Goal: Task Accomplishment & Management: Use online tool/utility

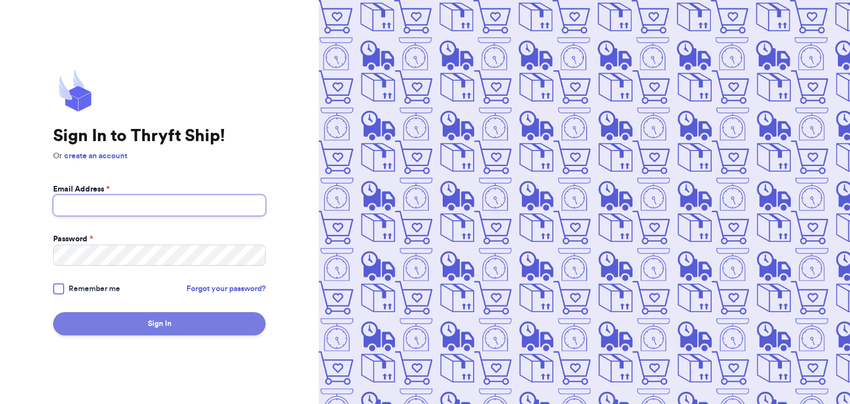
type input "[EMAIL_ADDRESS][DOMAIN_NAME]"
click at [200, 315] on button "Sign In" at bounding box center [159, 323] width 213 height 23
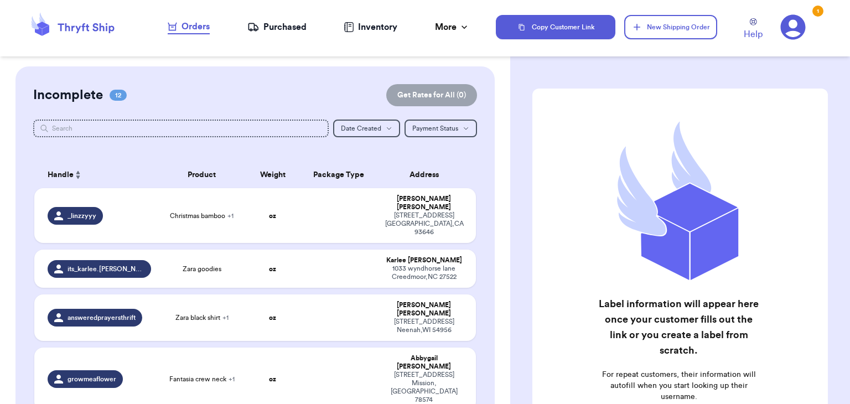
scroll to position [2, 0]
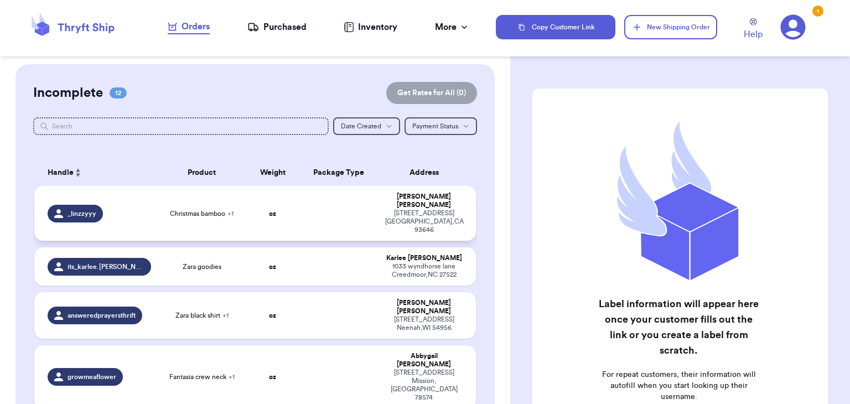
click at [202, 193] on td "Christmas bamboo + 1" at bounding box center [202, 213] width 89 height 55
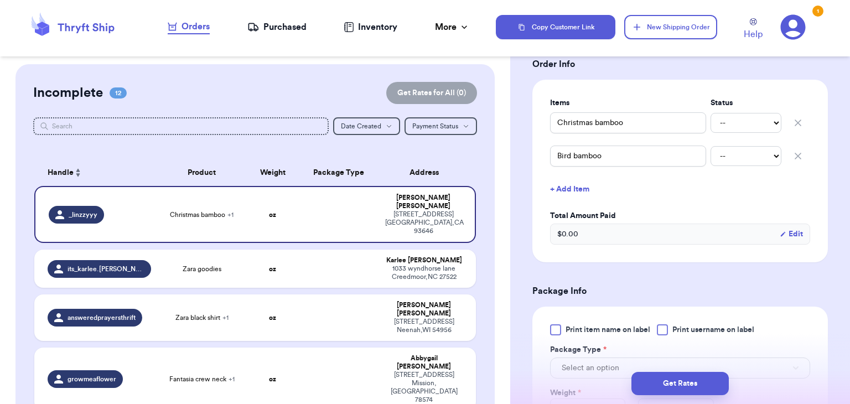
scroll to position [339, 0]
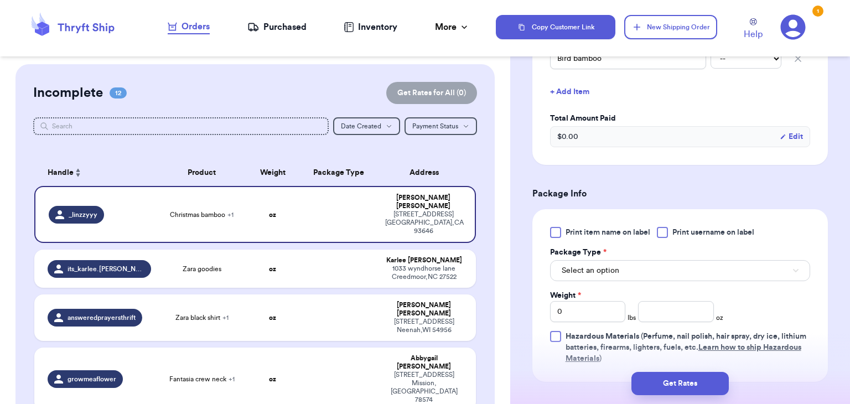
click at [668, 236] on div at bounding box center [662, 232] width 11 height 11
click at [0, 0] on input "Print username on label" at bounding box center [0, 0] width 0 height 0
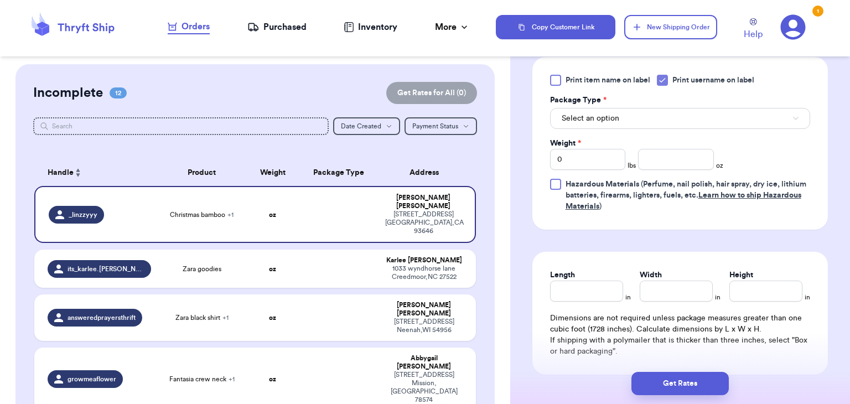
scroll to position [494, 0]
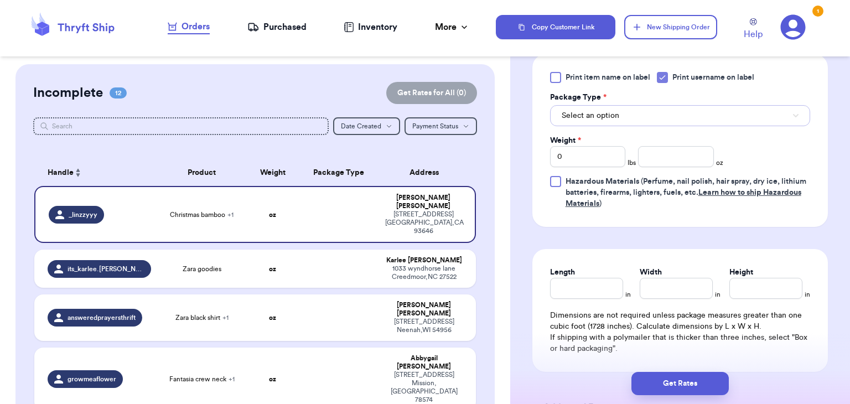
click at [607, 115] on span "Select an option" at bounding box center [591, 115] width 58 height 11
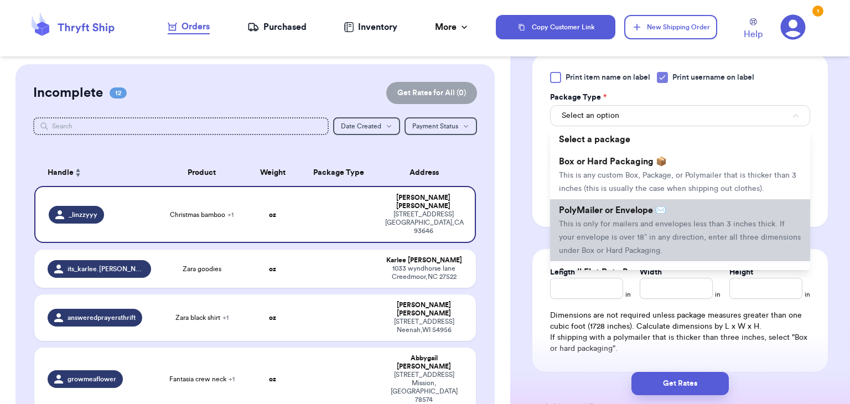
click at [590, 233] on li "PolyMailer or Envelope ✉️ This is only for mailers and envelopes less than 3 in…" at bounding box center [680, 230] width 260 height 62
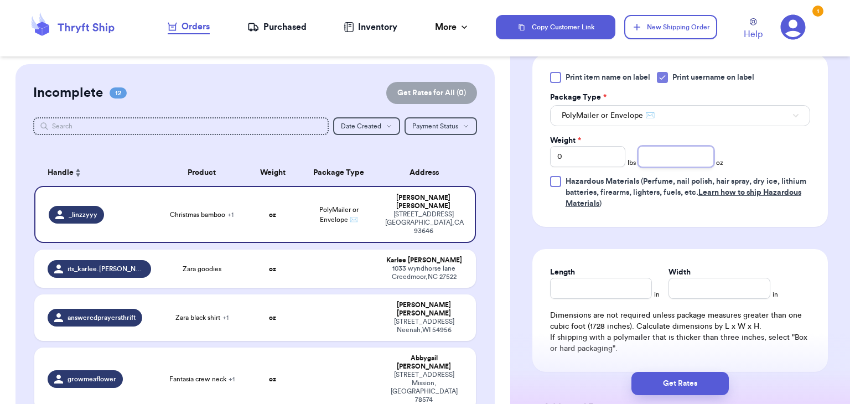
click at [662, 154] on input "number" at bounding box center [676, 156] width 76 height 21
type input "10.4"
click at [616, 307] on div "Length in Width in Dimensions are not required unless package measures greater …" at bounding box center [681, 310] width 296 height 123
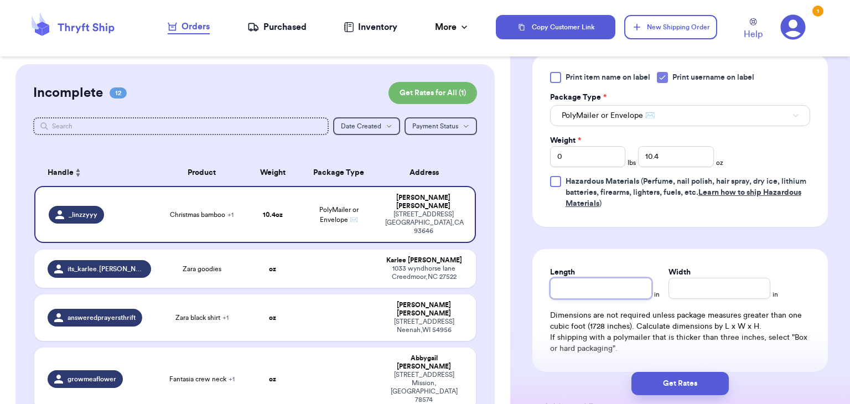
click at [616, 294] on input "Length" at bounding box center [601, 288] width 102 height 21
type input "10"
click at [737, 286] on input "Width *" at bounding box center [720, 288] width 102 height 21
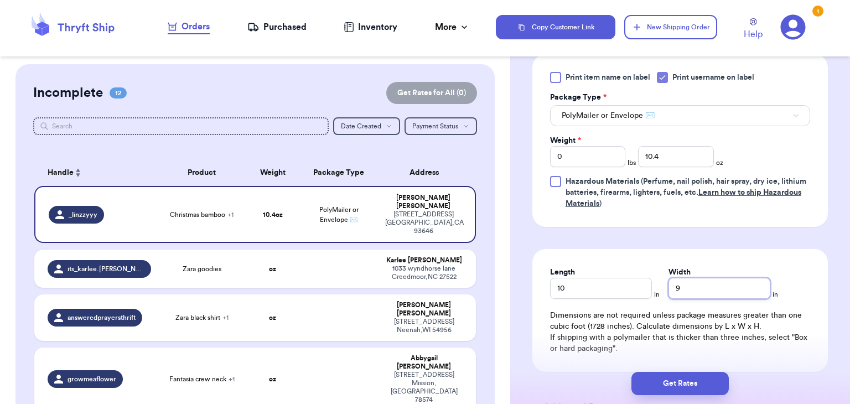
type input "9"
click at [675, 364] on div "Get Rates" at bounding box center [681, 383] width 340 height 41
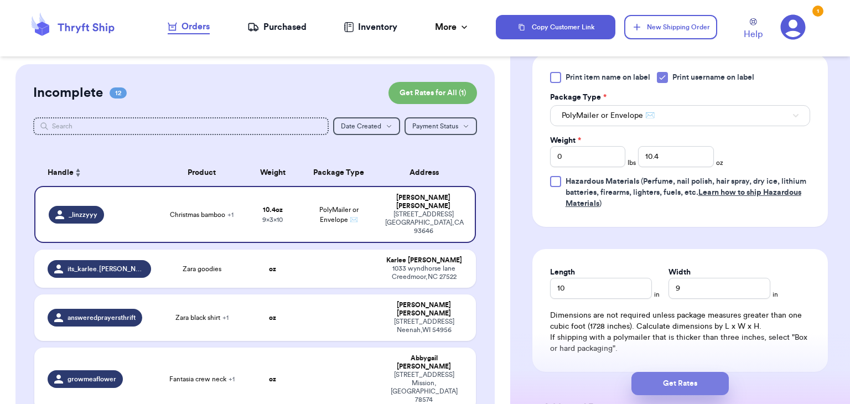
click at [678, 377] on button "Get Rates" at bounding box center [680, 383] width 97 height 23
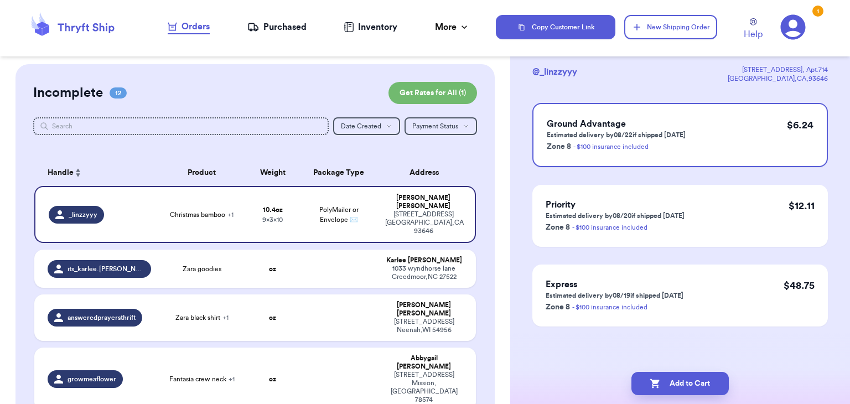
scroll to position [0, 0]
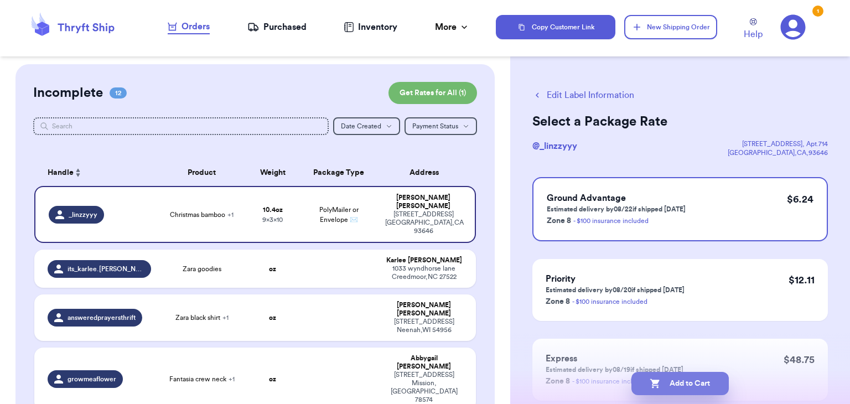
click at [679, 383] on button "Add to Cart" at bounding box center [680, 383] width 97 height 23
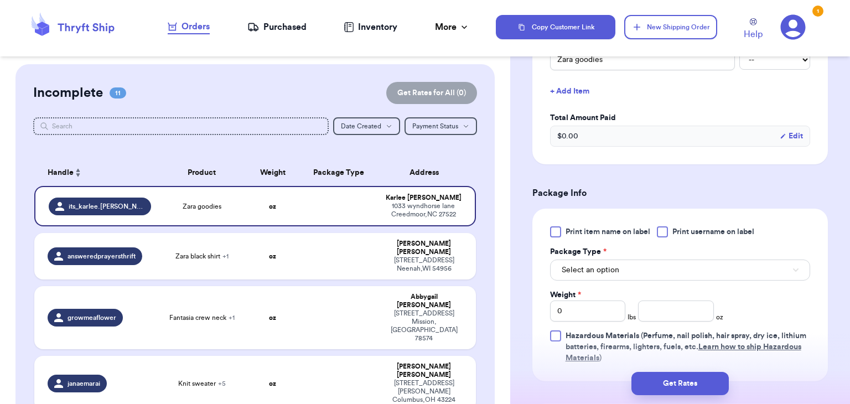
scroll to position [312, 0]
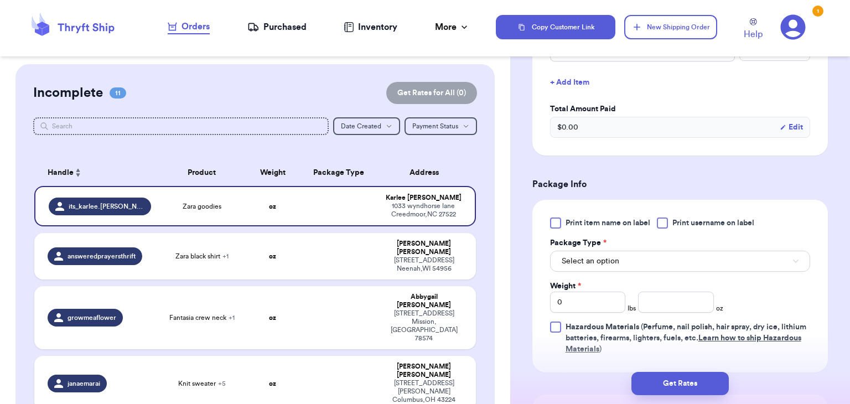
click at [660, 228] on div "Print item name on label Print username on label Package Type * Select an optio…" at bounding box center [680, 286] width 260 height 137
click at [664, 222] on div at bounding box center [662, 223] width 11 height 11
click at [0, 0] on input "Print username on label" at bounding box center [0, 0] width 0 height 0
click at [663, 263] on button "Select an option" at bounding box center [680, 261] width 260 height 21
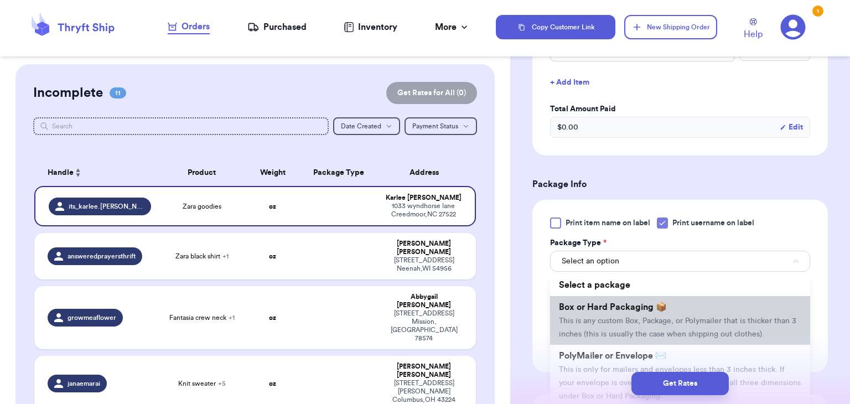
click at [621, 300] on li "Box or Hard Packaging 📦 This is any custom Box, Package, or Polymailer that is …" at bounding box center [680, 320] width 260 height 49
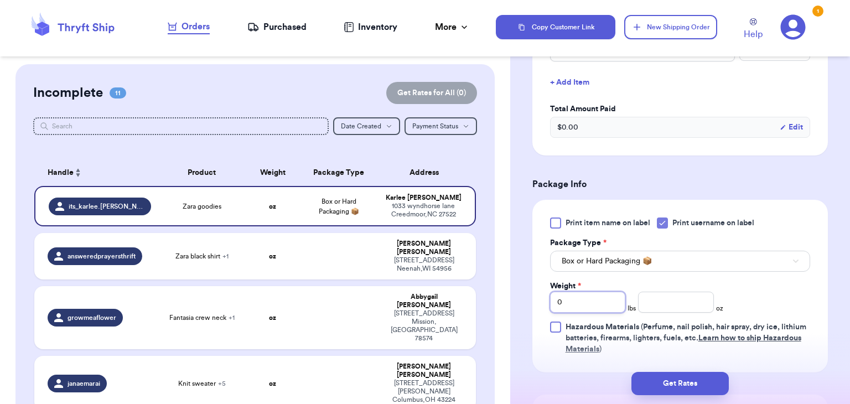
click at [582, 306] on input "0" at bounding box center [588, 302] width 76 height 21
type input "5"
click at [657, 302] on input "number" at bounding box center [676, 302] width 76 height 21
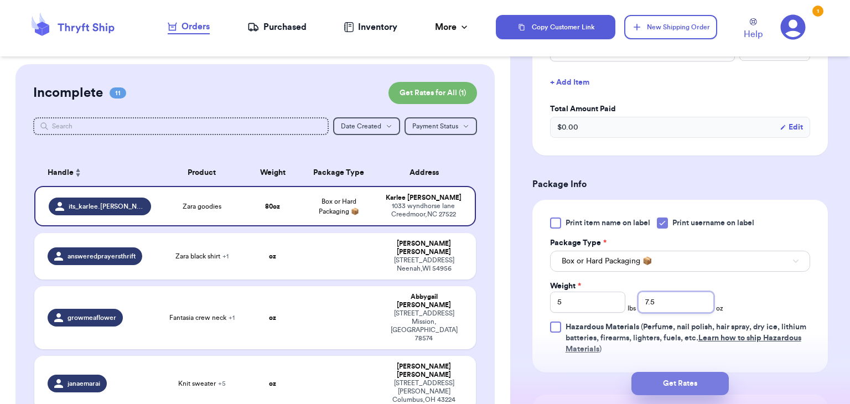
type input "7.5"
click at [688, 380] on button "Get Rates" at bounding box center [680, 383] width 97 height 23
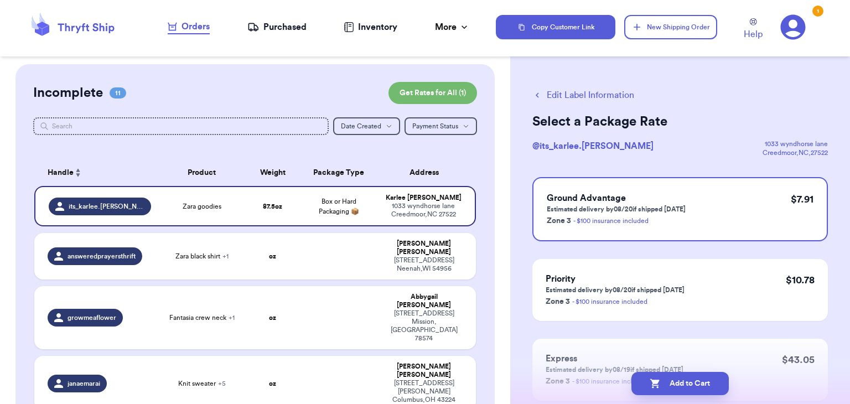
click at [552, 98] on button "Edit Label Information" at bounding box center [584, 95] width 102 height 13
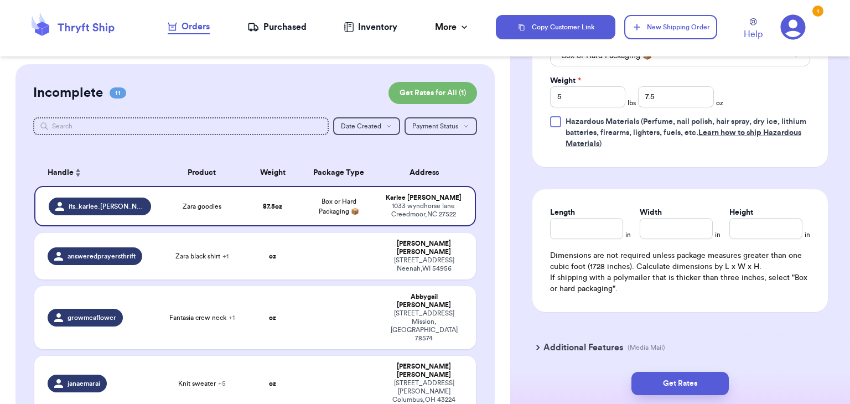
scroll to position [518, 0]
click at [605, 233] on input "Length" at bounding box center [586, 227] width 73 height 21
type input "12"
click at [703, 228] on input "Width *" at bounding box center [676, 227] width 73 height 21
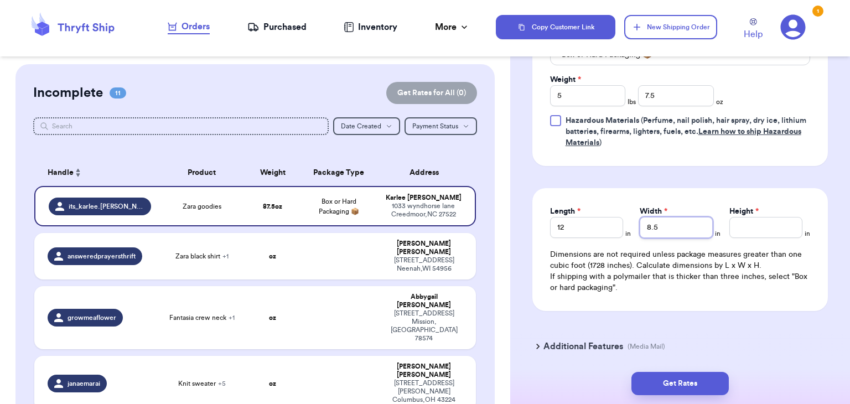
type input "8.5"
click at [744, 220] on input "Height *" at bounding box center [766, 227] width 73 height 21
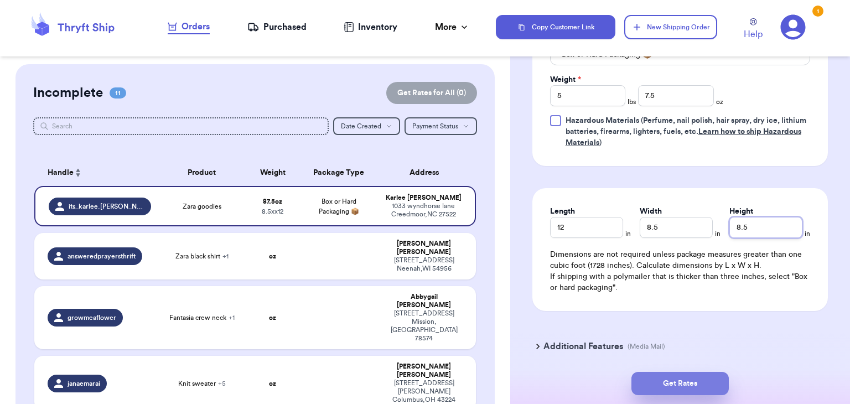
type input "8.5"
click at [676, 392] on button "Get Rates" at bounding box center [680, 383] width 97 height 23
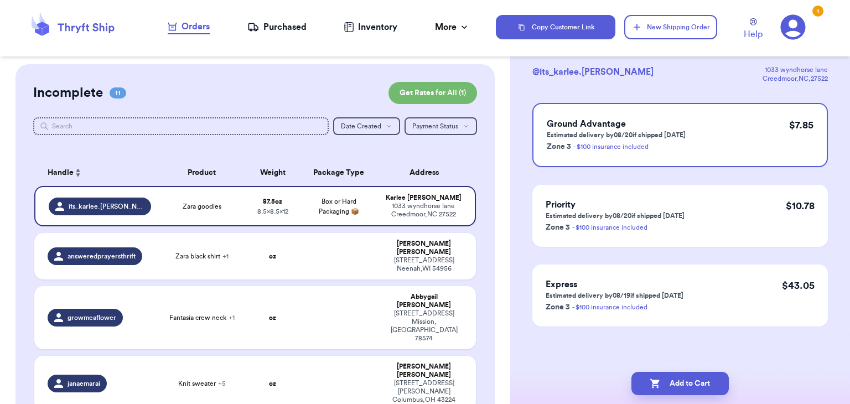
scroll to position [0, 0]
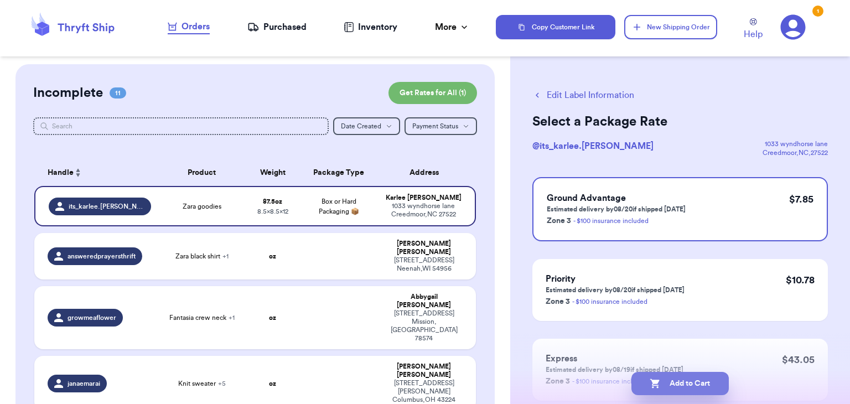
click at [694, 384] on button "Add to Cart" at bounding box center [680, 383] width 97 height 23
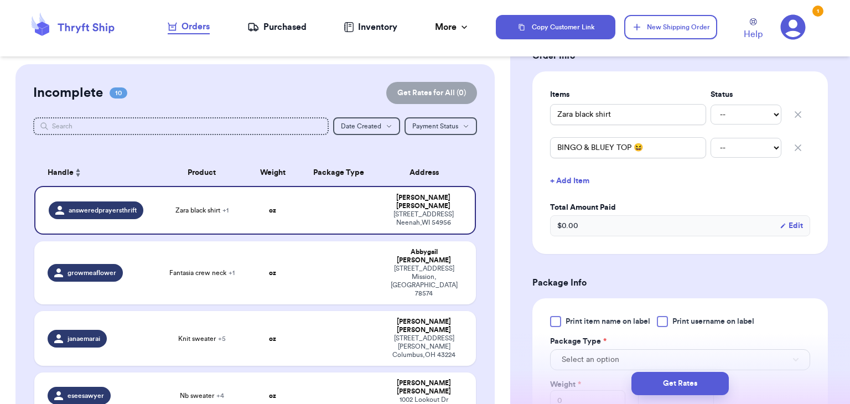
scroll to position [272, 0]
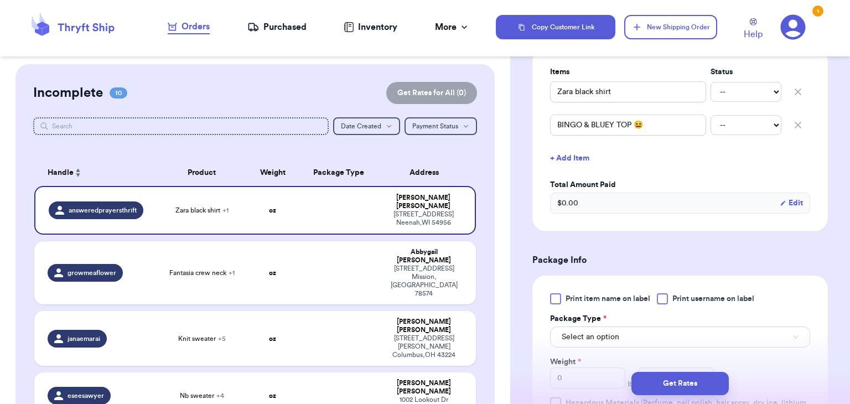
click at [666, 296] on div at bounding box center [662, 298] width 11 height 11
click at [0, 0] on input "Print username on label" at bounding box center [0, 0] width 0 height 0
click at [643, 339] on button "Select an option" at bounding box center [680, 337] width 260 height 21
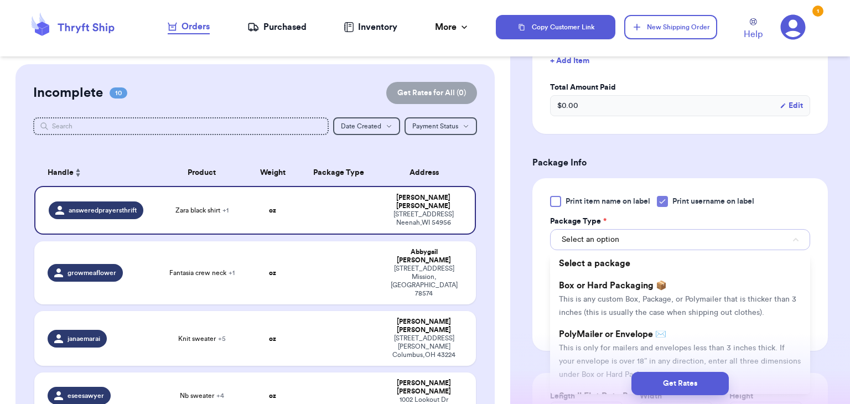
scroll to position [374, 0]
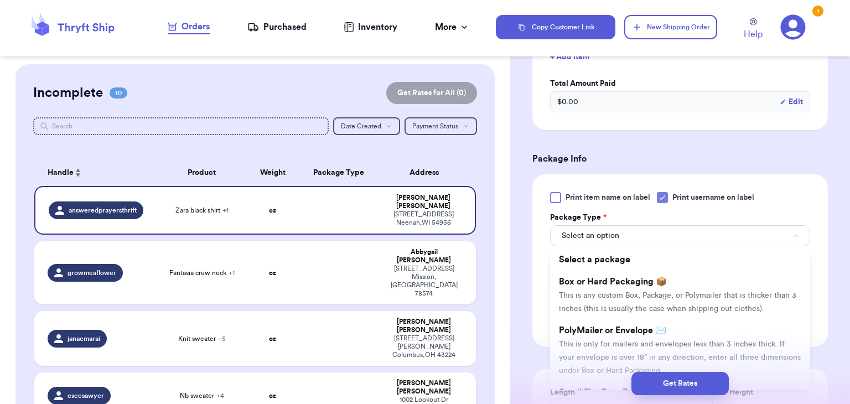
click at [643, 345] on span "This is only for mailers and envelopes less than 3 inches thick. If your envelo…" at bounding box center [680, 358] width 242 height 34
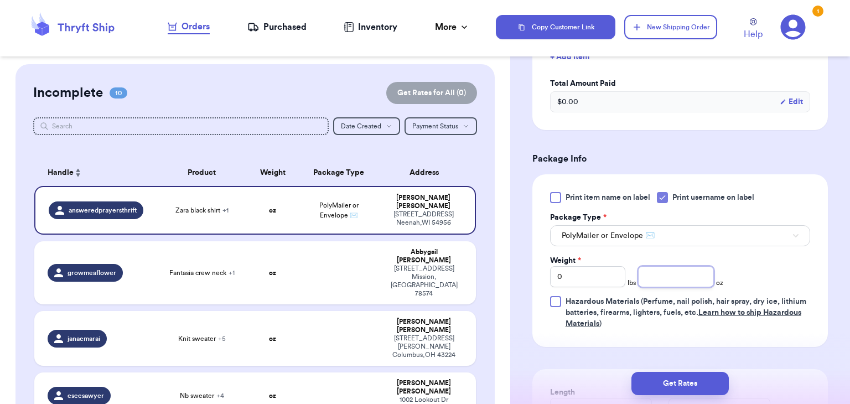
click at [661, 272] on input "number" at bounding box center [676, 276] width 76 height 21
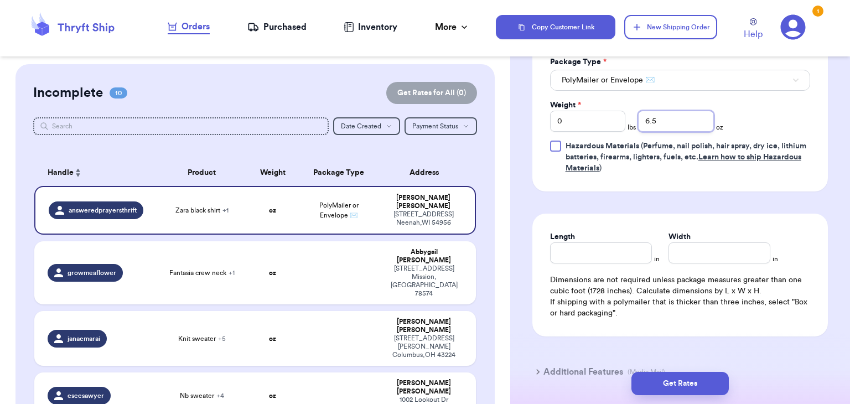
scroll to position [558, 0]
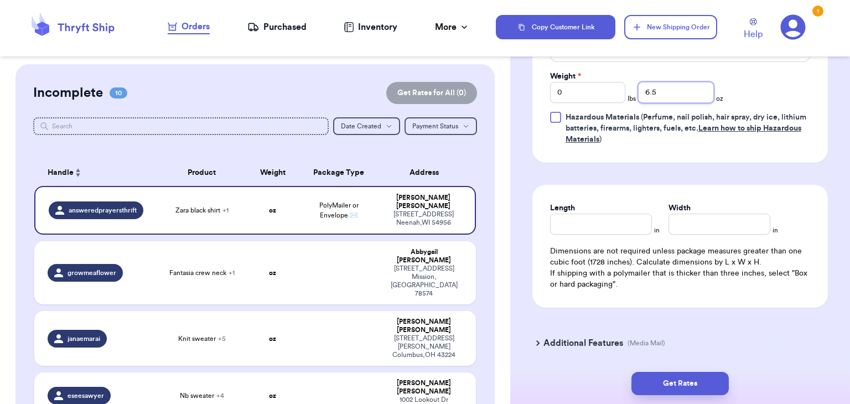
type input "6.5"
click at [556, 230] on input "Length" at bounding box center [601, 224] width 102 height 21
type input "10"
click at [703, 231] on input "Width *" at bounding box center [720, 224] width 102 height 21
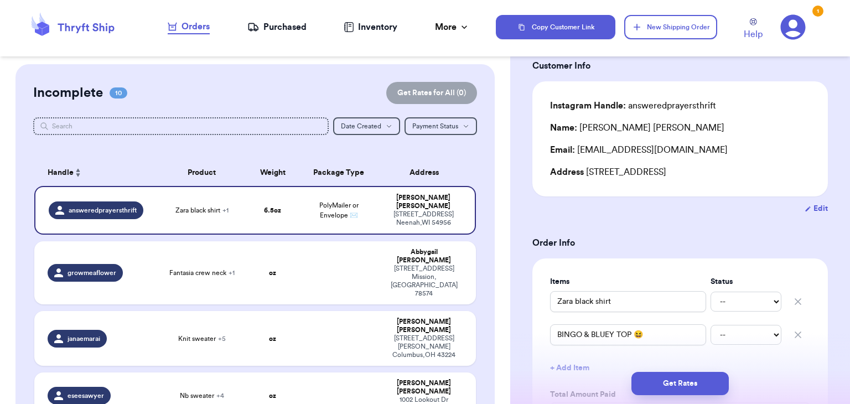
scroll to position [60, 0]
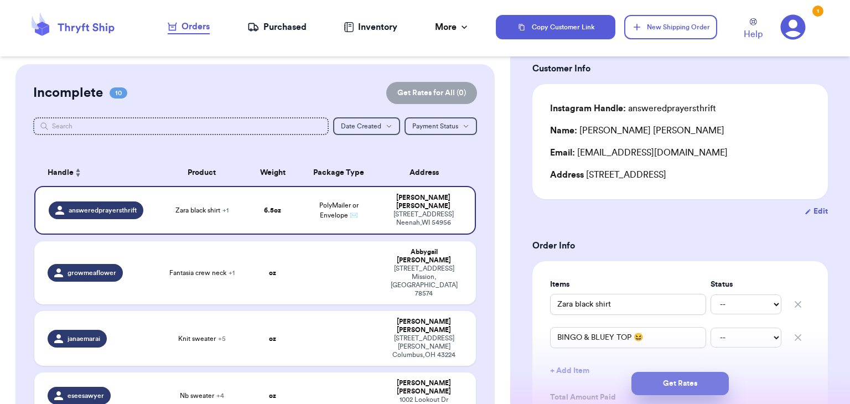
type input "8.3"
click at [675, 378] on button "Get Rates" at bounding box center [680, 383] width 97 height 23
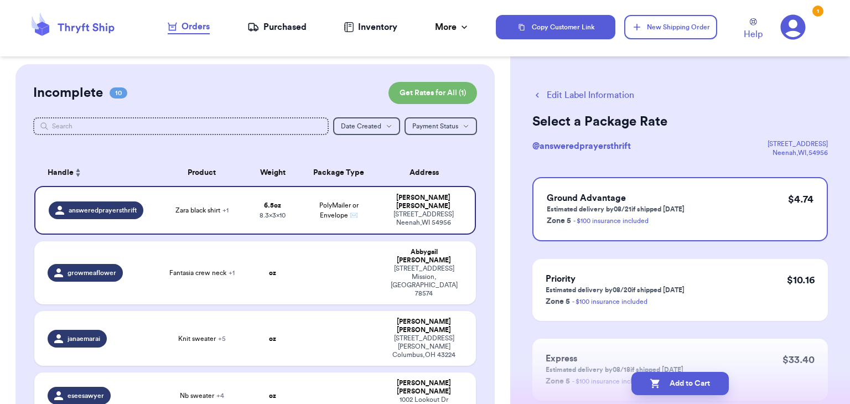
click at [675, 378] on button "Add to Cart" at bounding box center [680, 383] width 97 height 23
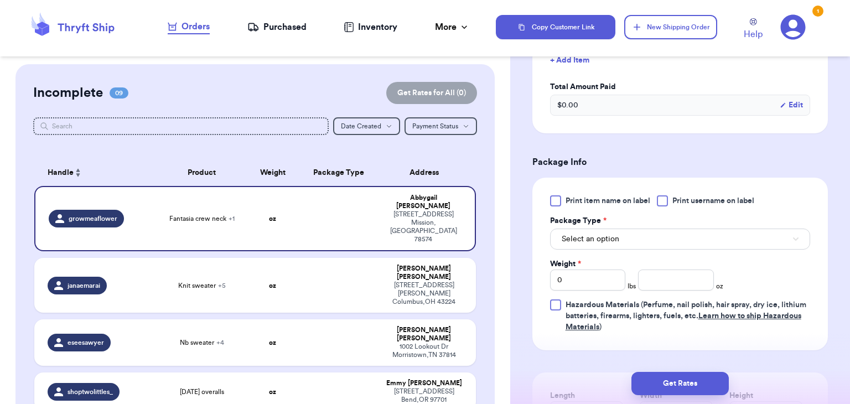
scroll to position [375, 0]
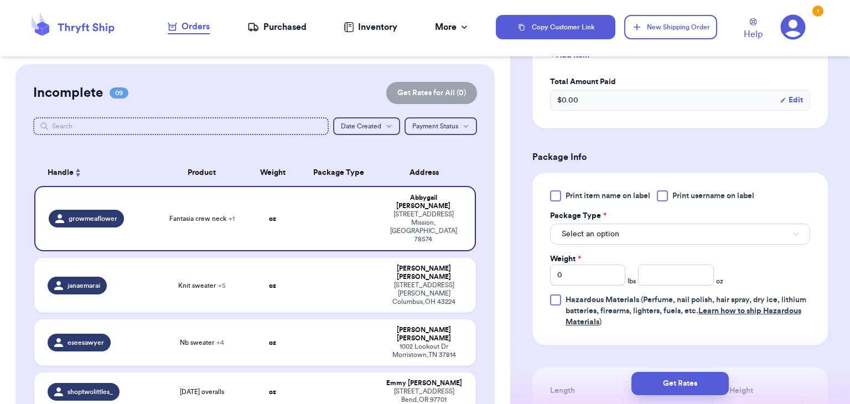
click at [663, 194] on div at bounding box center [662, 195] width 11 height 11
click at [0, 0] on input "Print username on label" at bounding box center [0, 0] width 0 height 0
click at [651, 229] on button "Select an option" at bounding box center [680, 234] width 260 height 21
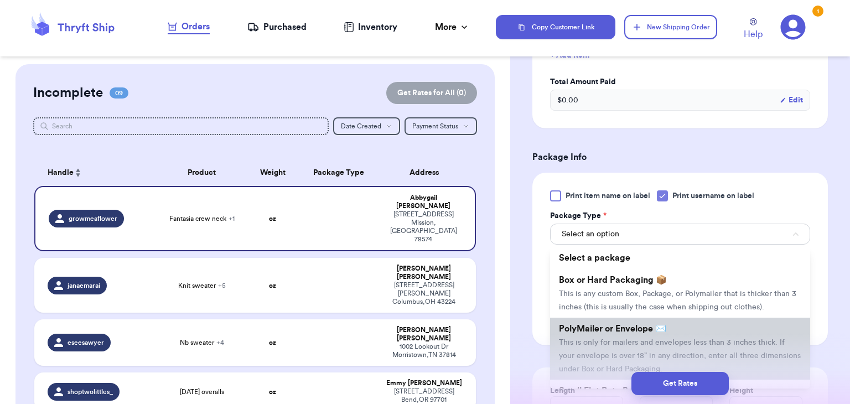
click at [628, 342] on span "This is only for mailers and envelopes less than 3 inches thick. If your envelo…" at bounding box center [680, 356] width 242 height 34
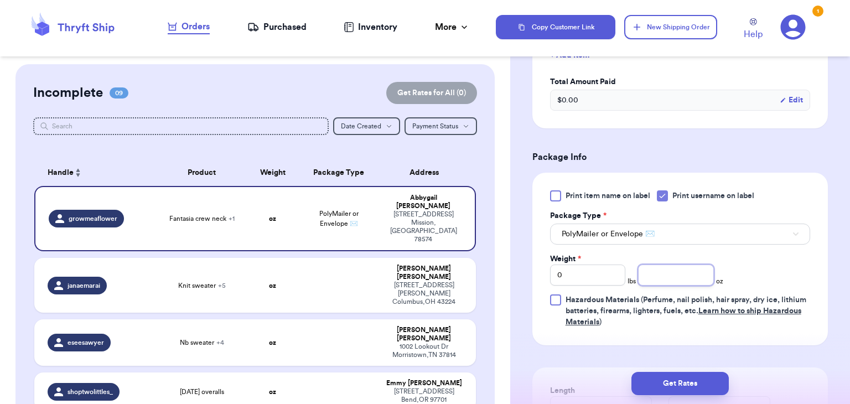
click at [676, 272] on input "number" at bounding box center [676, 275] width 76 height 21
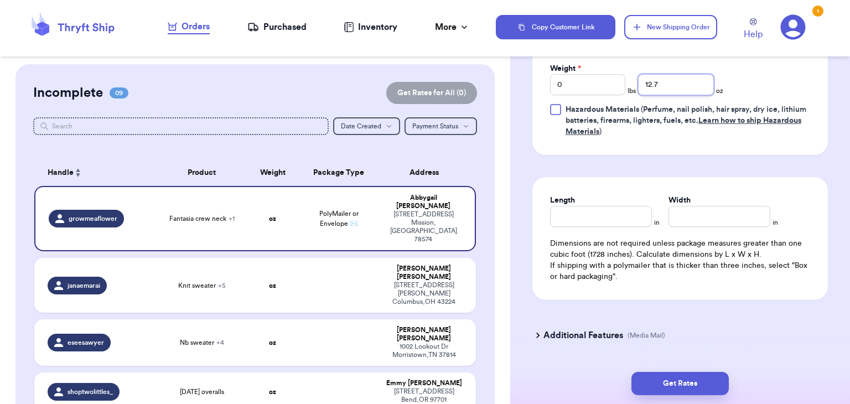
scroll to position [572, 0]
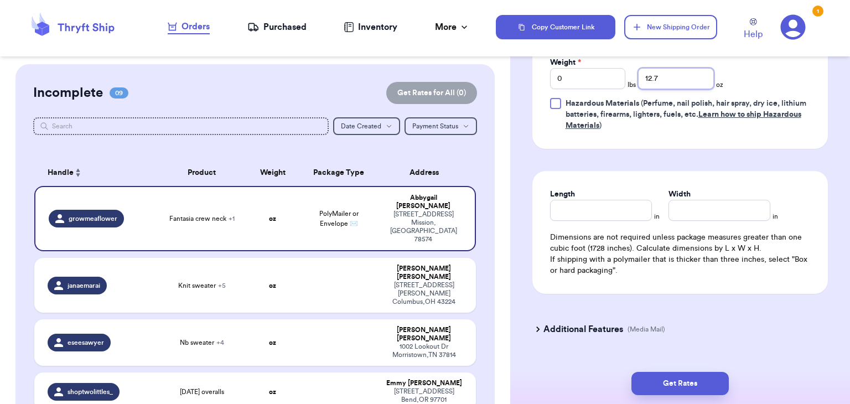
type input "12.7"
click at [628, 201] on input "Length" at bounding box center [601, 210] width 102 height 21
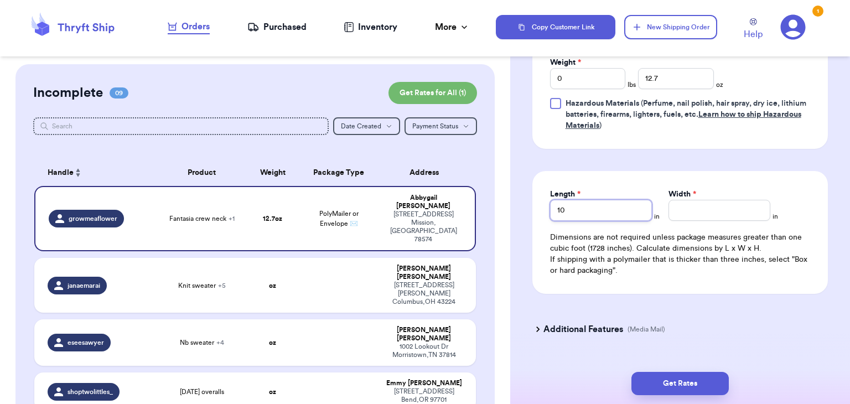
type input "10"
click at [683, 204] on input "Width *" at bounding box center [720, 210] width 102 height 21
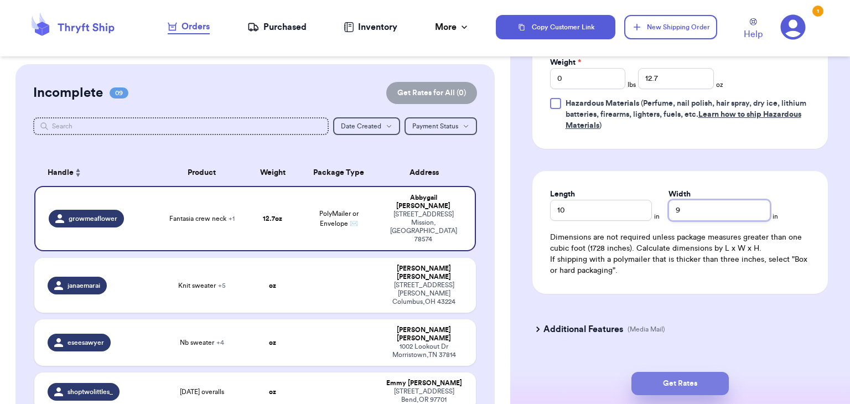
type input "9"
click at [677, 378] on button "Get Rates" at bounding box center [680, 383] width 97 height 23
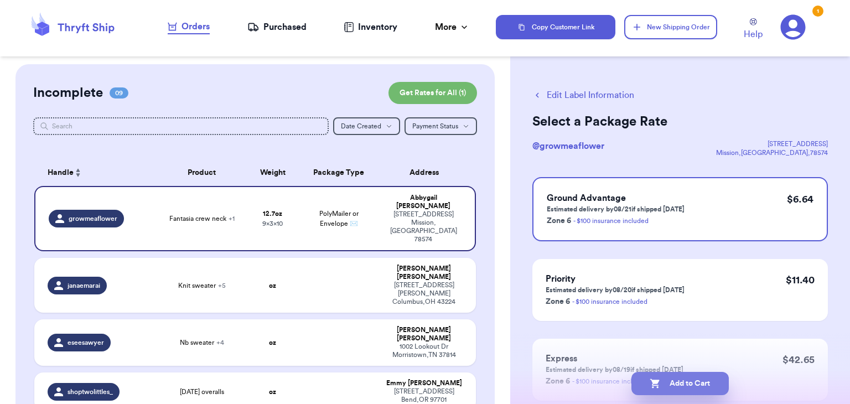
click at [679, 388] on button "Add to Cart" at bounding box center [680, 383] width 97 height 23
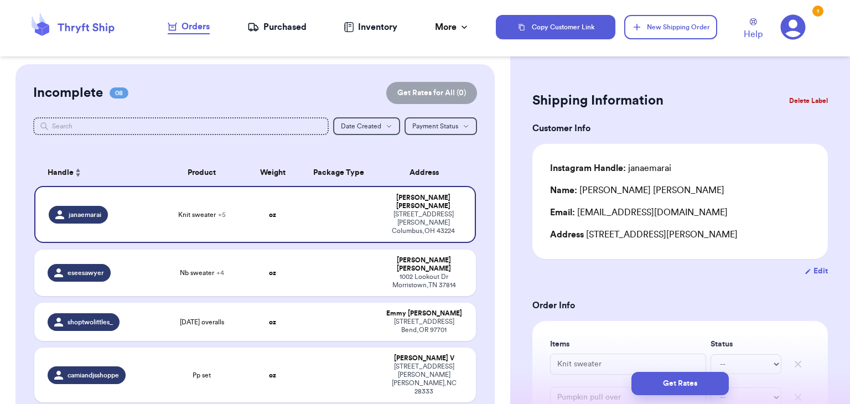
click at [630, 239] on div "Address [STREET_ADDRESS][PERSON_NAME]" at bounding box center [680, 234] width 260 height 13
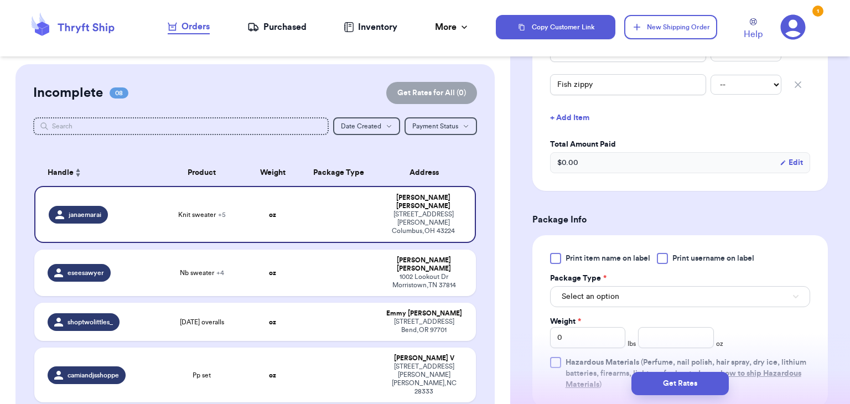
scroll to position [456, 0]
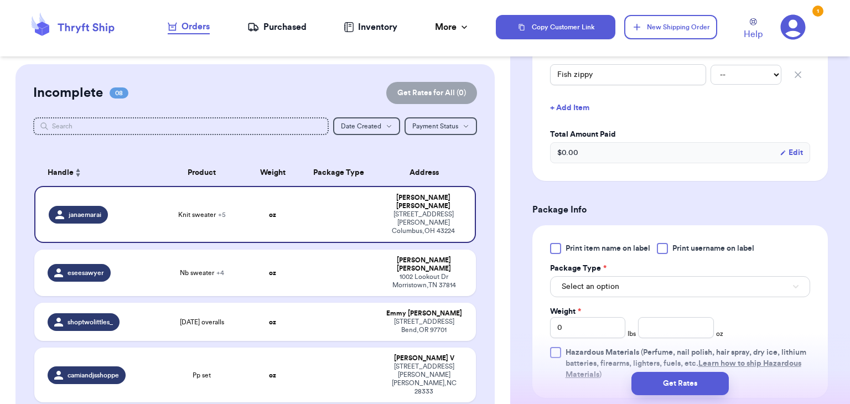
click at [662, 251] on div at bounding box center [662, 248] width 11 height 11
click at [0, 0] on input "Print username on label" at bounding box center [0, 0] width 0 height 0
click at [640, 279] on button "Select an option" at bounding box center [680, 286] width 260 height 21
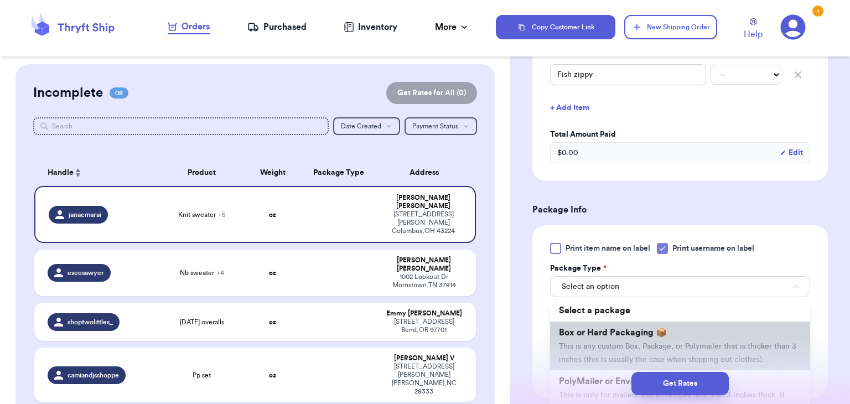
click at [603, 343] on span "This is any custom Box, Package, or Polymailer that is thicker than 3 inches (t…" at bounding box center [678, 353] width 238 height 21
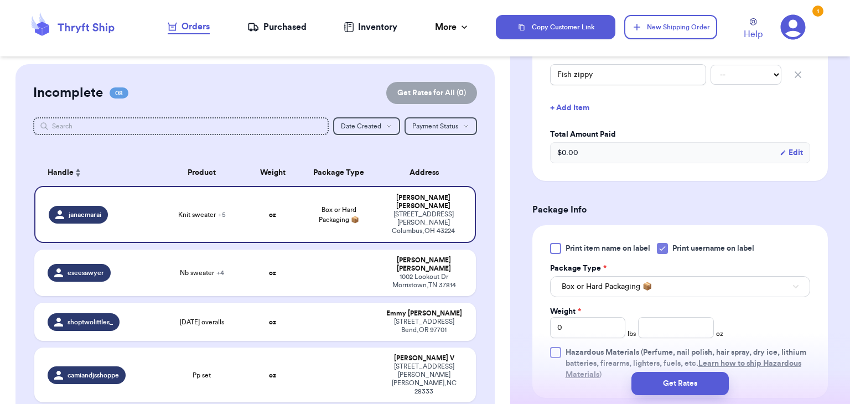
click at [604, 338] on div "Print item name on label Print username on label Package Type * Box or Hard Pac…" at bounding box center [680, 311] width 260 height 137
click at [604, 331] on input "0" at bounding box center [588, 327] width 76 height 21
type input "5"
click at [677, 333] on input "number" at bounding box center [676, 327] width 76 height 21
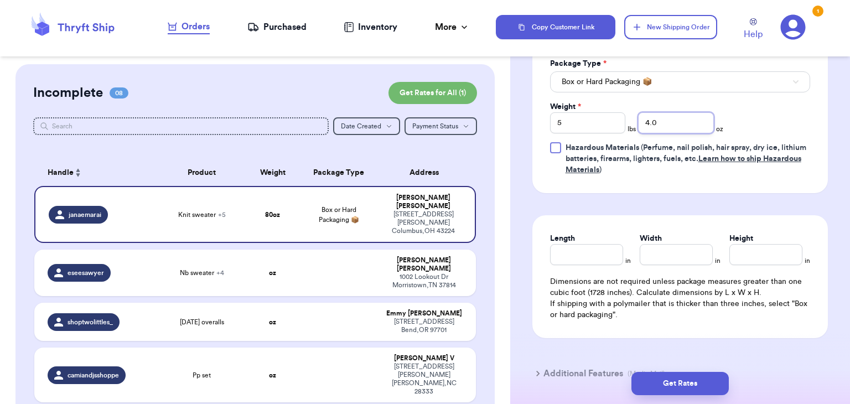
scroll to position [661, 0]
type input "4.0"
click at [576, 258] on input "Length" at bounding box center [586, 254] width 73 height 21
type input "17"
click at [662, 250] on input "Width *" at bounding box center [676, 254] width 73 height 21
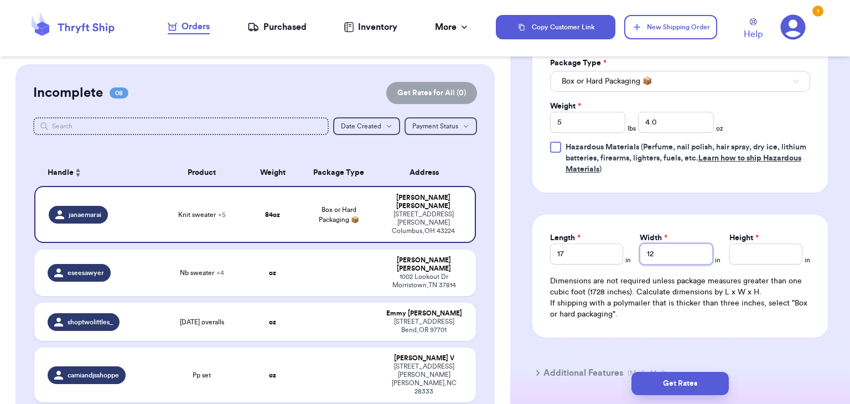
type input "12"
click at [772, 259] on input "Height *" at bounding box center [766, 254] width 73 height 21
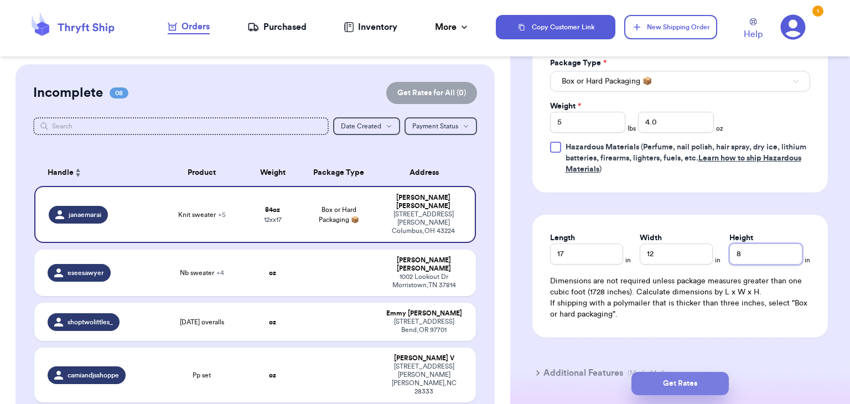
type input "8"
click at [696, 392] on button "Get Rates" at bounding box center [680, 383] width 97 height 23
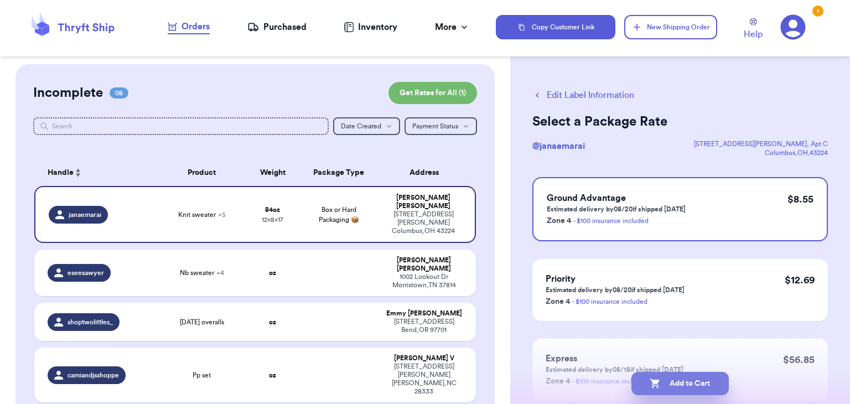
click at [716, 383] on button "Add to Cart" at bounding box center [680, 383] width 97 height 23
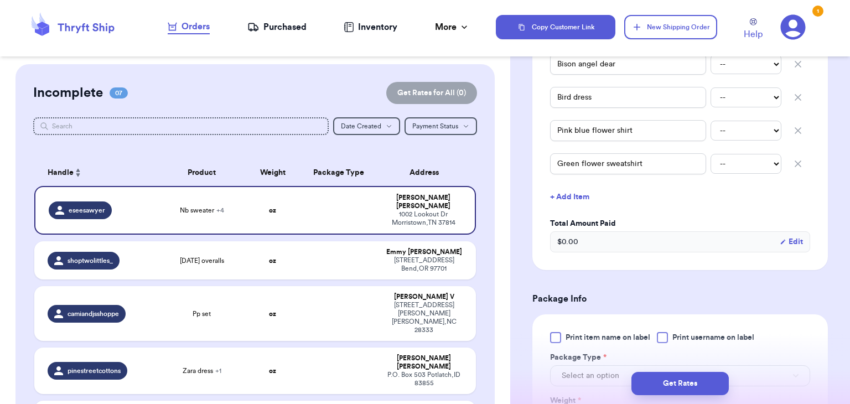
scroll to position [334, 0]
click at [662, 337] on div at bounding box center [662, 337] width 11 height 11
click at [0, 0] on input "Print username on label" at bounding box center [0, 0] width 0 height 0
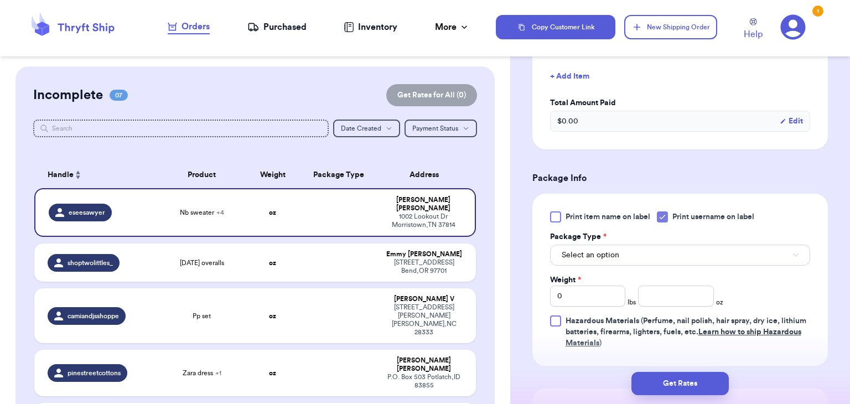
scroll to position [455, 0]
click at [600, 264] on div "Print item name on label Print username on label Package Type * Select an optio…" at bounding box center [680, 278] width 260 height 137
click at [600, 262] on button "Select an option" at bounding box center [680, 254] width 260 height 21
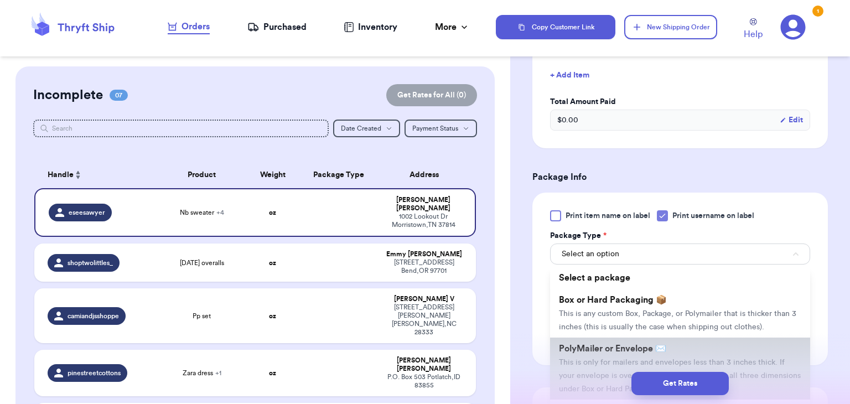
click at [579, 361] on span "This is only for mailers and envelopes less than 3 inches thick. If your envelo…" at bounding box center [680, 376] width 242 height 34
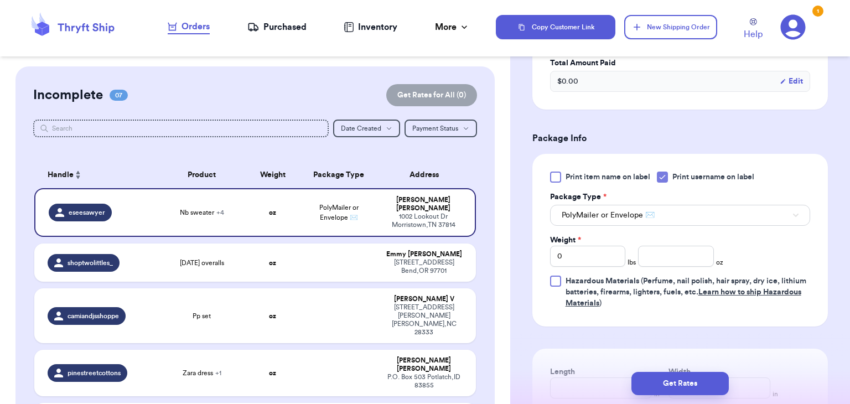
scroll to position [507, 0]
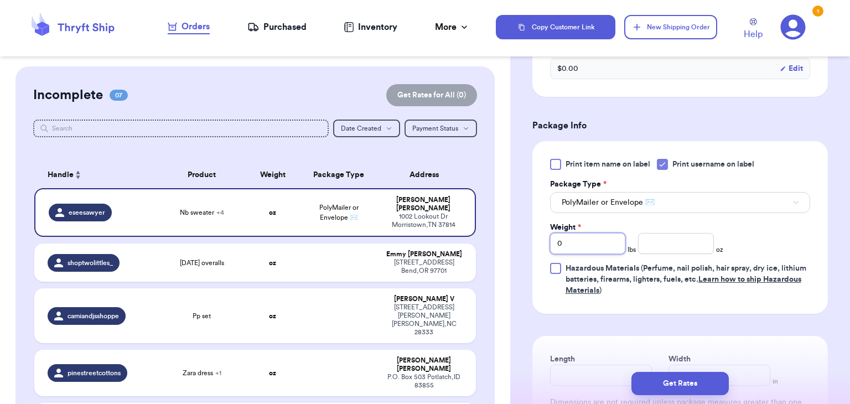
click at [599, 240] on input "0" at bounding box center [588, 243] width 76 height 21
type input "1"
click at [647, 251] on input "number" at bounding box center [676, 243] width 76 height 21
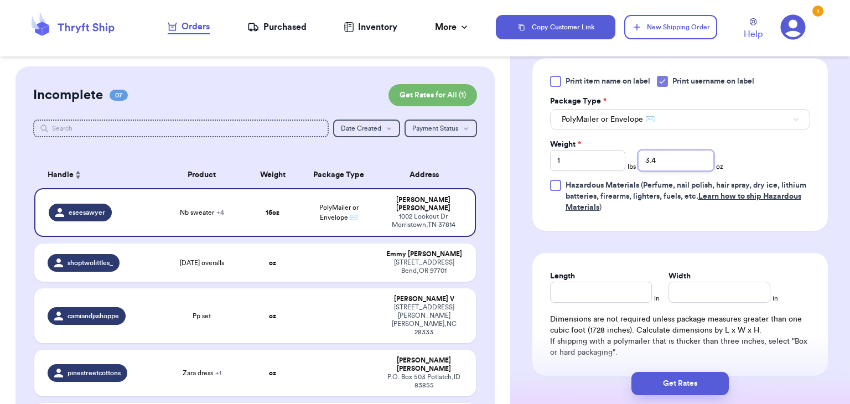
scroll to position [594, 0]
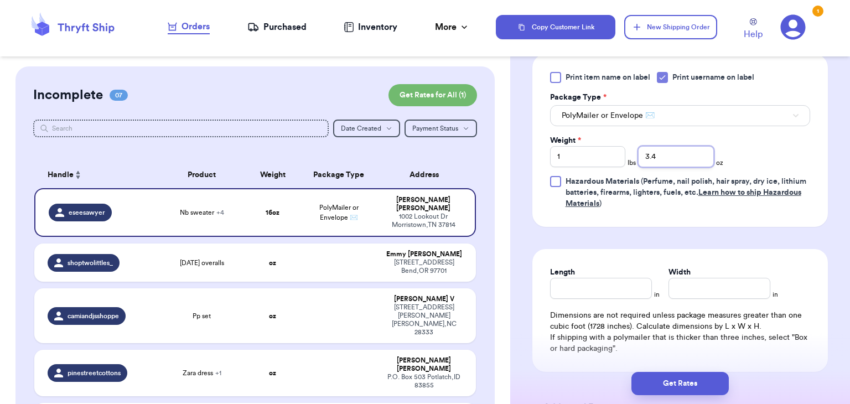
type input "3.4"
click at [612, 287] on input "Length" at bounding box center [601, 288] width 102 height 21
type input "10"
click at [741, 290] on input "Width *" at bounding box center [720, 288] width 102 height 21
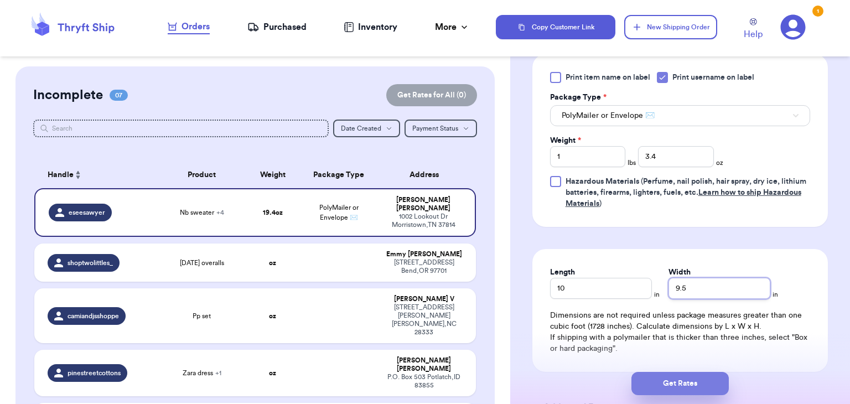
type input "9.5"
click at [711, 385] on button "Get Rates" at bounding box center [680, 383] width 97 height 23
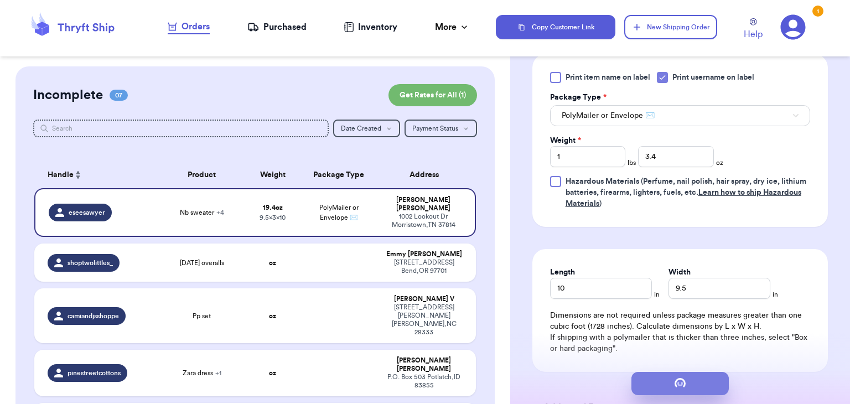
scroll to position [0, 0]
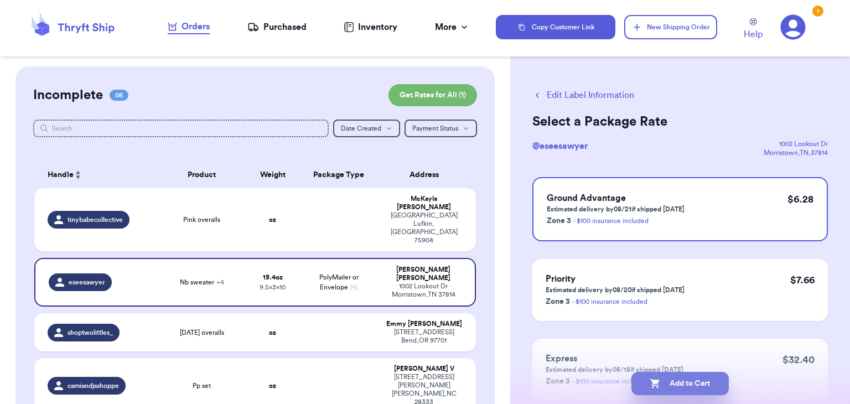
click at [711, 390] on button "Add to Cart" at bounding box center [680, 383] width 97 height 23
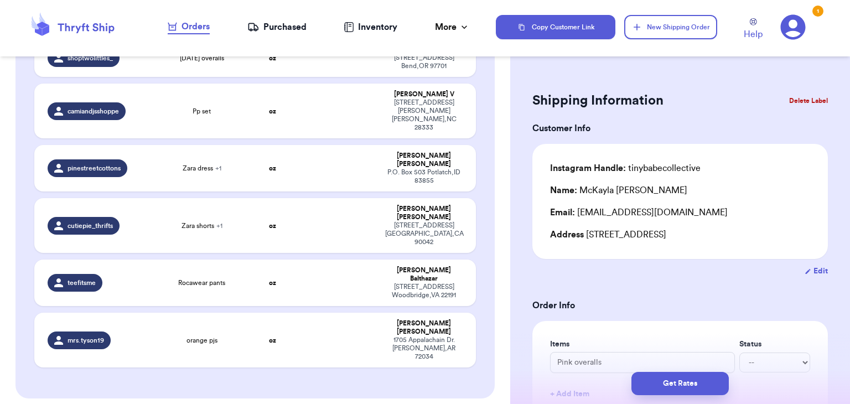
scroll to position [220, 0]
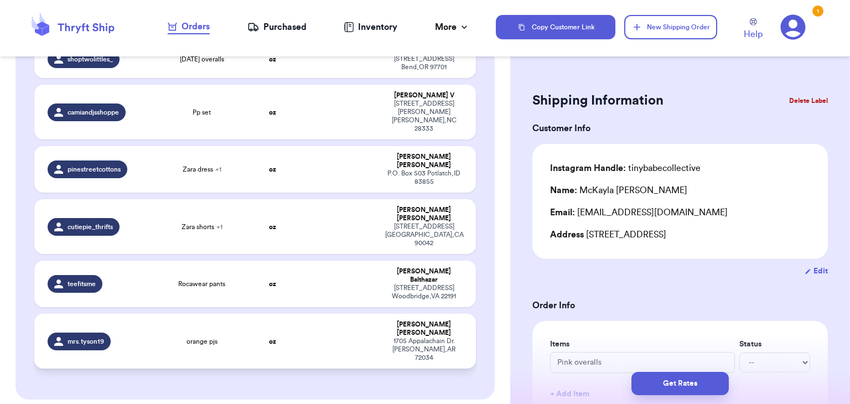
click at [235, 314] on td "orange pjs" at bounding box center [202, 341] width 89 height 55
type input "orange pjs"
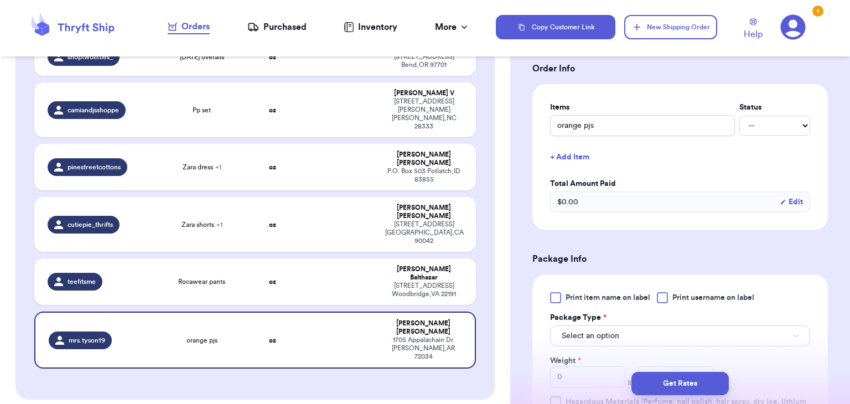
scroll to position [238, 0]
click at [663, 304] on div "Print item name on label Print username on label Package Type * Select an optio…" at bounding box center [680, 360] width 260 height 137
click at [663, 301] on div at bounding box center [662, 297] width 11 height 11
click at [0, 0] on input "Print username on label" at bounding box center [0, 0] width 0 height 0
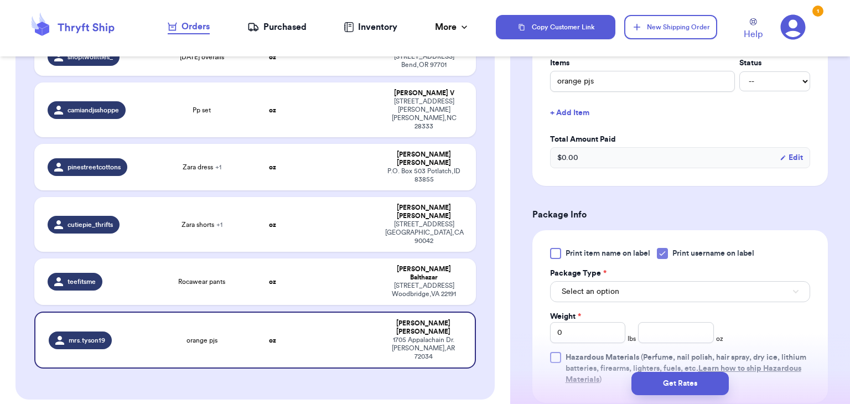
scroll to position [281, 0]
click at [663, 301] on button "Select an option" at bounding box center [680, 291] width 260 height 21
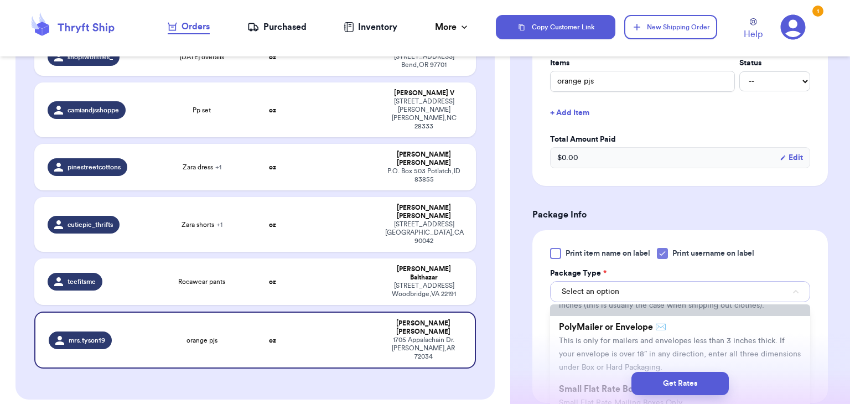
scroll to position [65, 0]
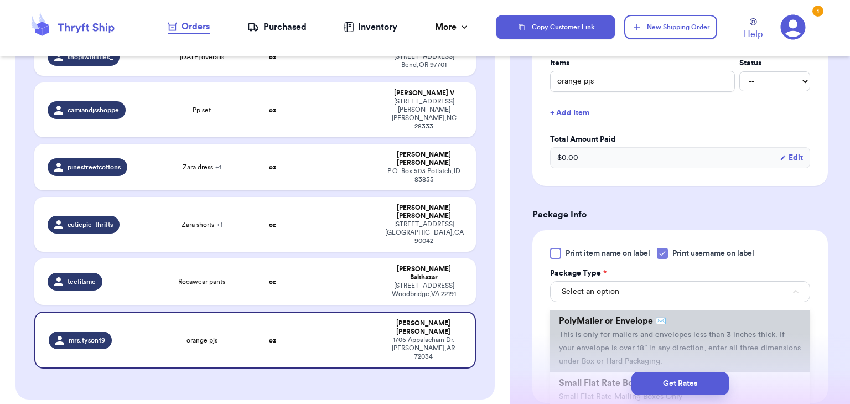
click at [669, 339] on li "PolyMailer or Envelope ✉️ This is only for mailers and envelopes less than 3 in…" at bounding box center [680, 341] width 260 height 62
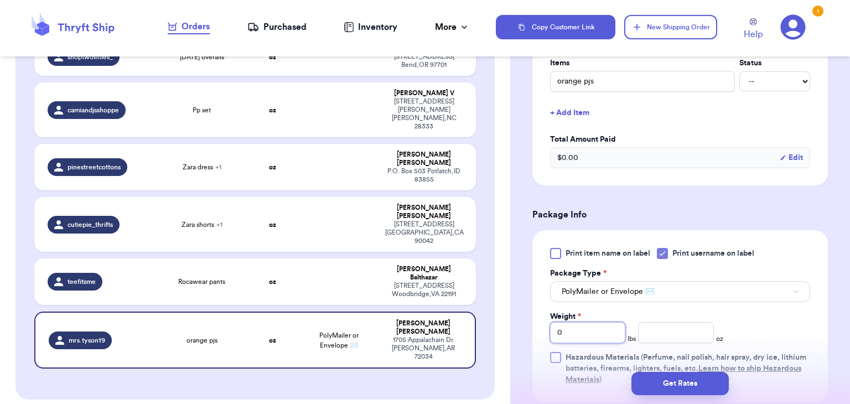
click at [615, 334] on input "0" at bounding box center [588, 332] width 76 height 21
click at [685, 328] on input "number" at bounding box center [676, 332] width 76 height 21
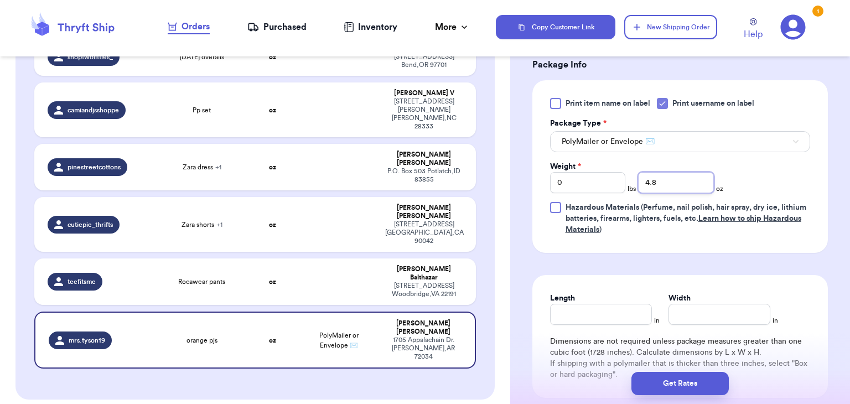
scroll to position [432, 0]
type input "4.8"
click at [630, 320] on input "Length" at bounding box center [601, 313] width 102 height 21
type input "10"
click at [684, 318] on input "Width *" at bounding box center [720, 313] width 102 height 21
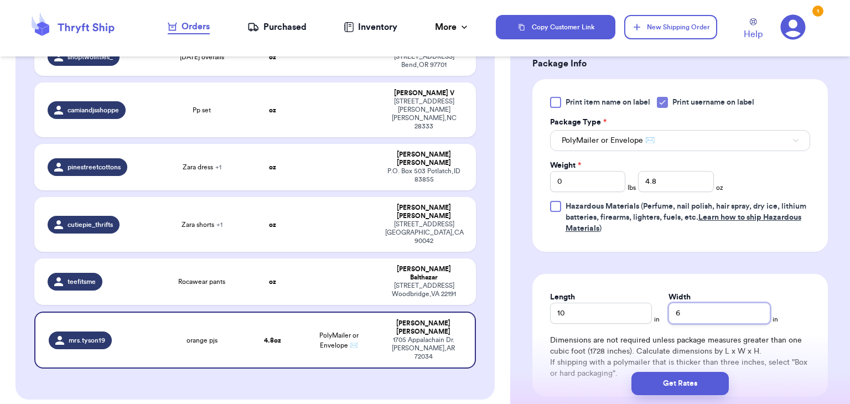
scroll to position [559, 0]
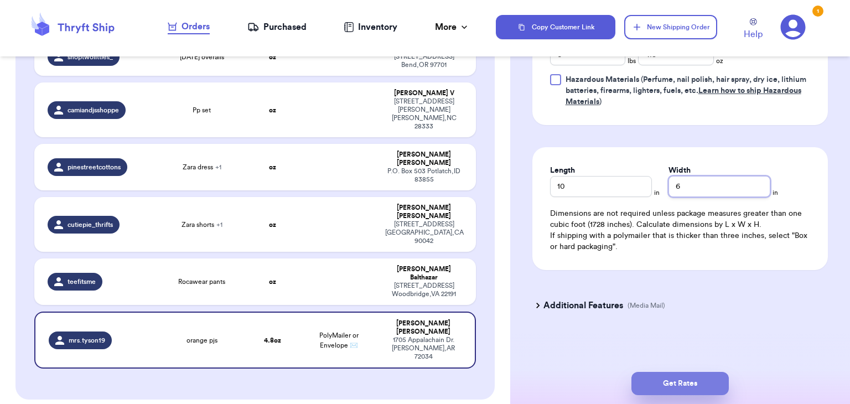
type input "6"
click at [649, 391] on button "Get Rates" at bounding box center [680, 383] width 97 height 23
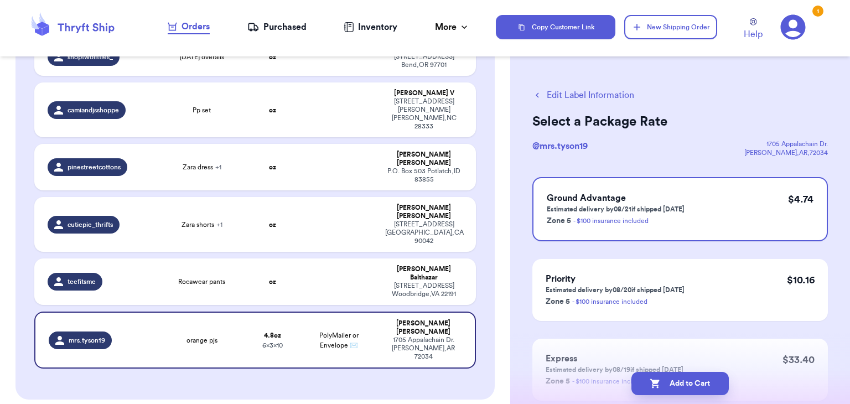
click at [649, 391] on button "Add to Cart" at bounding box center [680, 383] width 97 height 23
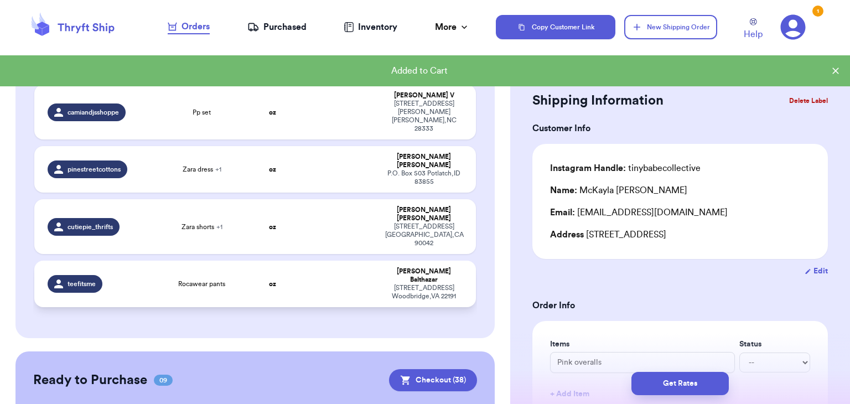
click at [192, 261] on td "Rocawear pants" at bounding box center [202, 284] width 89 height 47
type input "Rocawear pants"
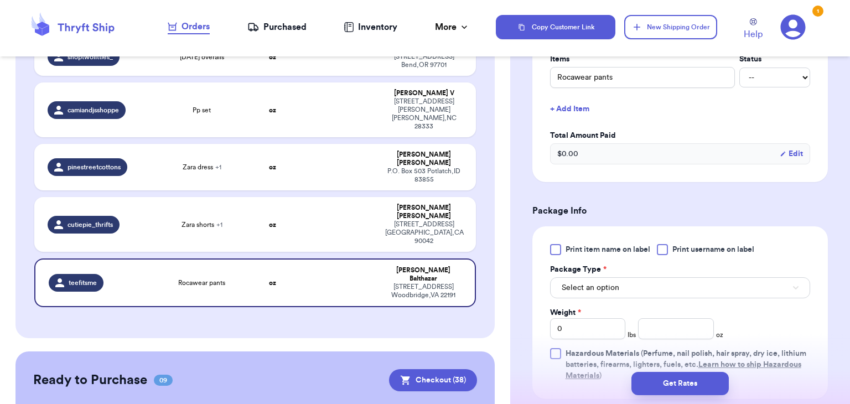
scroll to position [286, 0]
click at [668, 250] on div at bounding box center [662, 249] width 11 height 11
click at [0, 0] on input "Print username on label" at bounding box center [0, 0] width 0 height 0
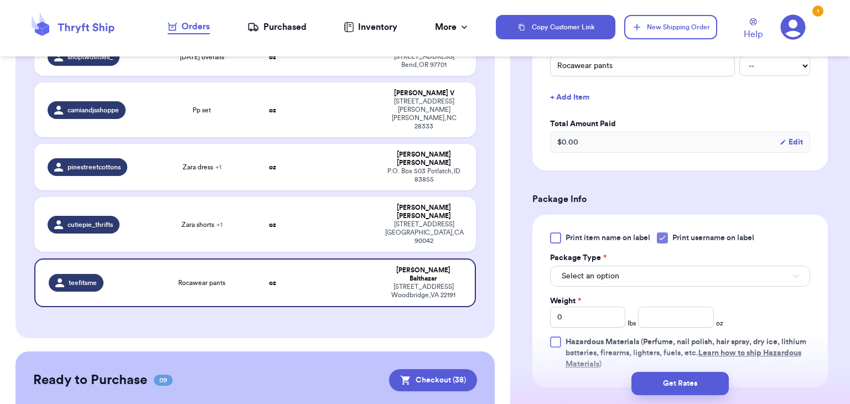
scroll to position [300, 0]
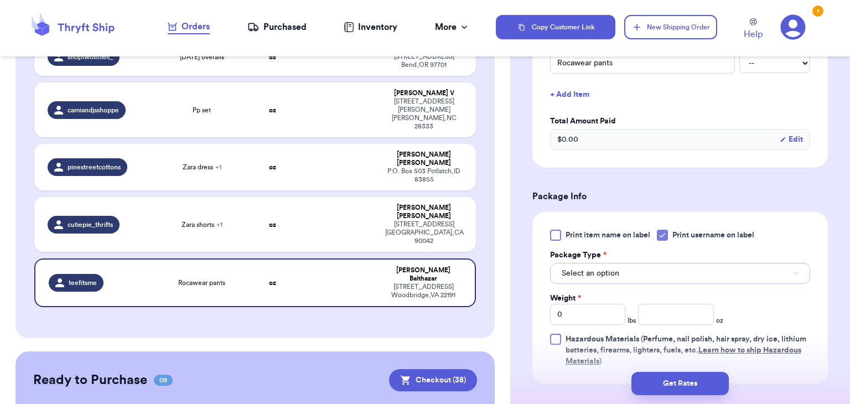
click at [671, 276] on button "Select an option" at bounding box center [680, 273] width 260 height 21
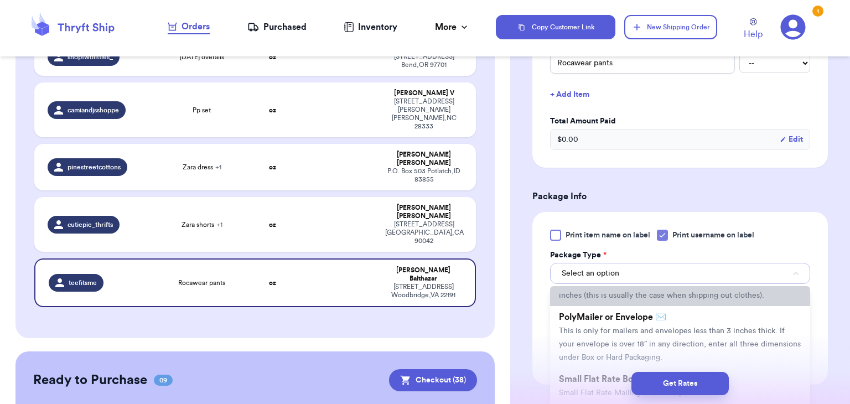
scroll to position [53, 0]
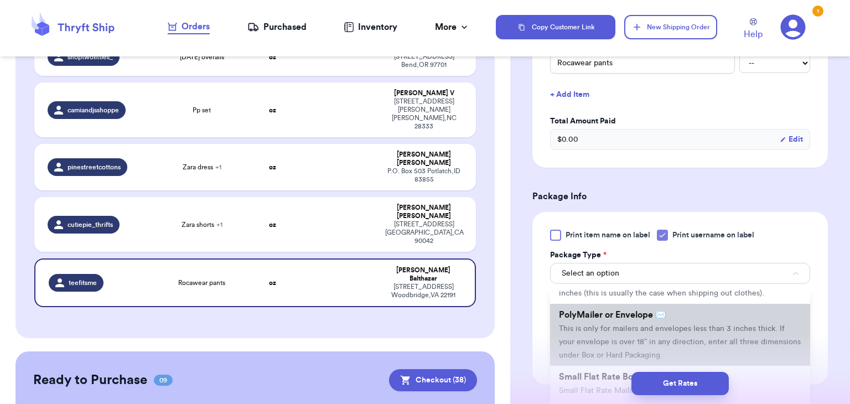
click at [649, 322] on li "PolyMailer or Envelope ✉️ This is only for mailers and envelopes less than 3 in…" at bounding box center [680, 335] width 260 height 62
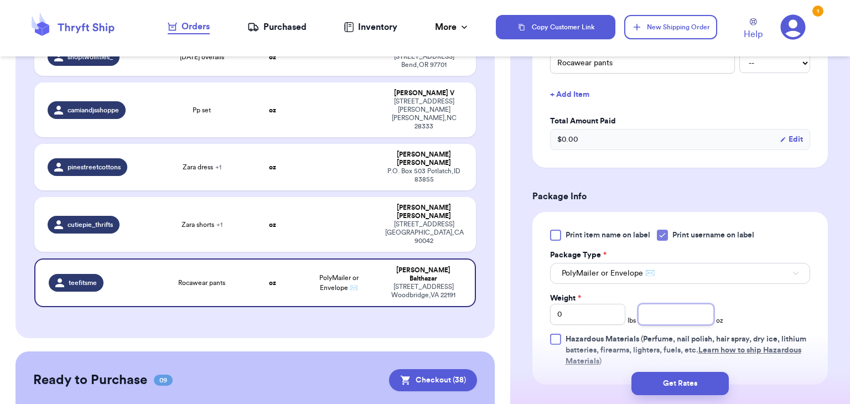
click at [668, 315] on input "number" at bounding box center [676, 314] width 76 height 21
type input "1"
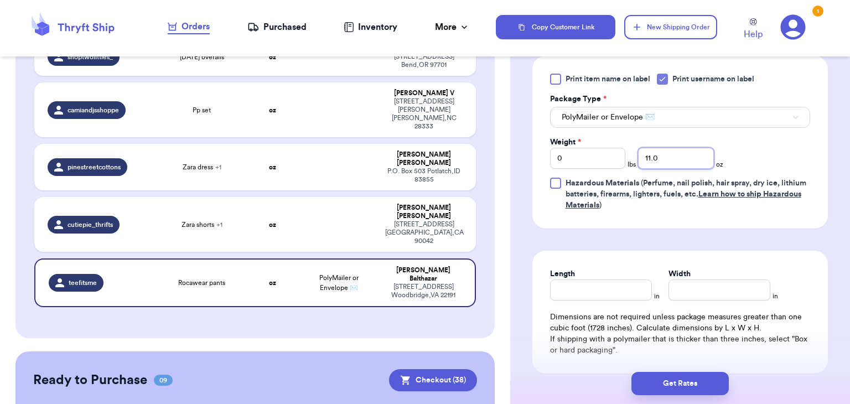
scroll to position [457, 0]
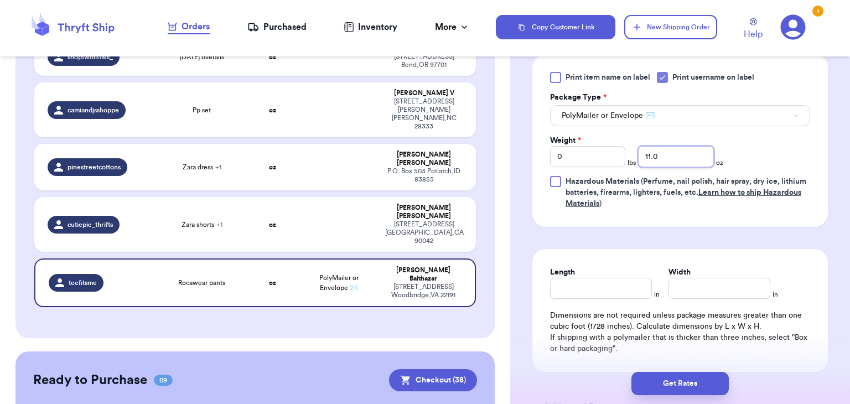
type input "11.0"
click at [623, 291] on input "Length" at bounding box center [601, 288] width 102 height 21
type input "11"
click at [700, 286] on input "Width *" at bounding box center [720, 288] width 102 height 21
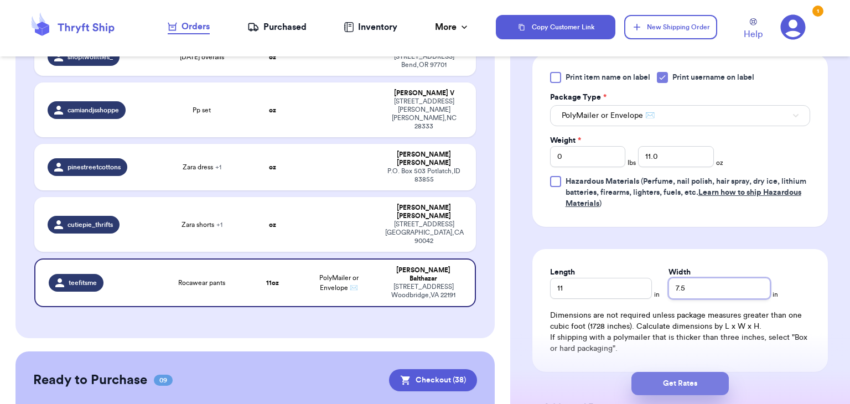
type input "7.5"
click at [674, 378] on button "Get Rates" at bounding box center [680, 383] width 97 height 23
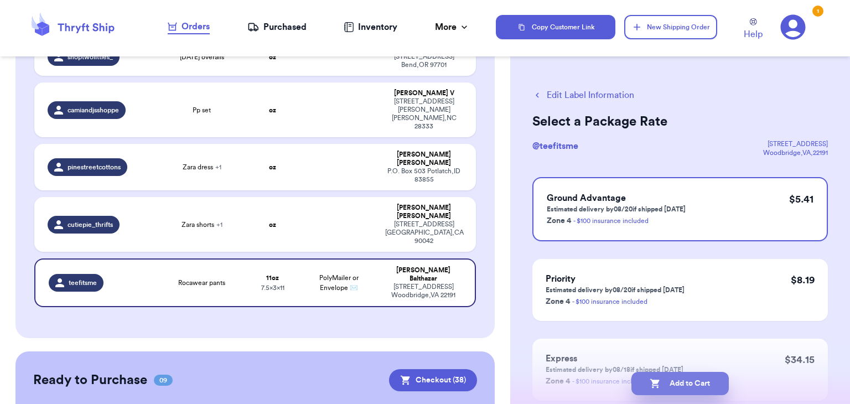
click at [684, 389] on button "Add to Cart" at bounding box center [680, 383] width 97 height 23
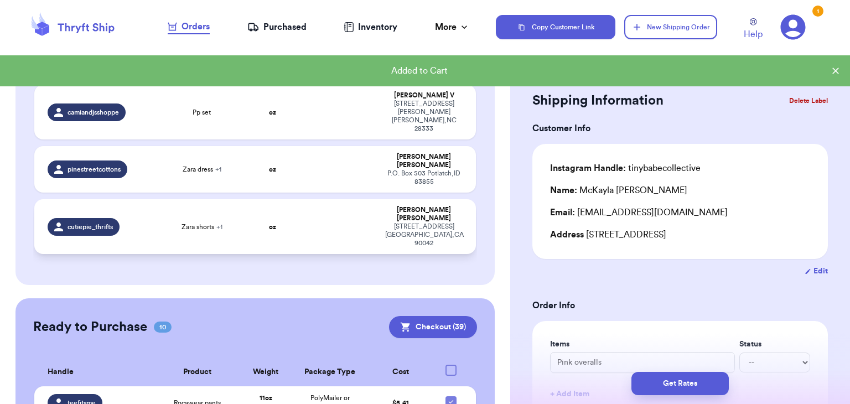
click at [306, 199] on td at bounding box center [340, 226] width 80 height 55
type input "Zara shorts"
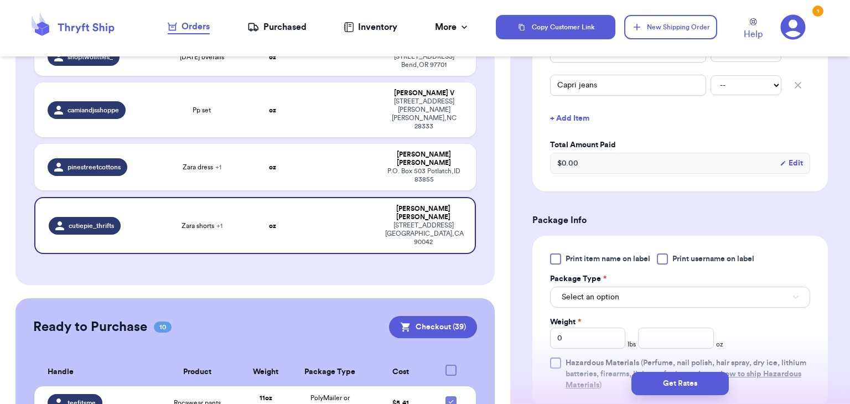
scroll to position [374, 0]
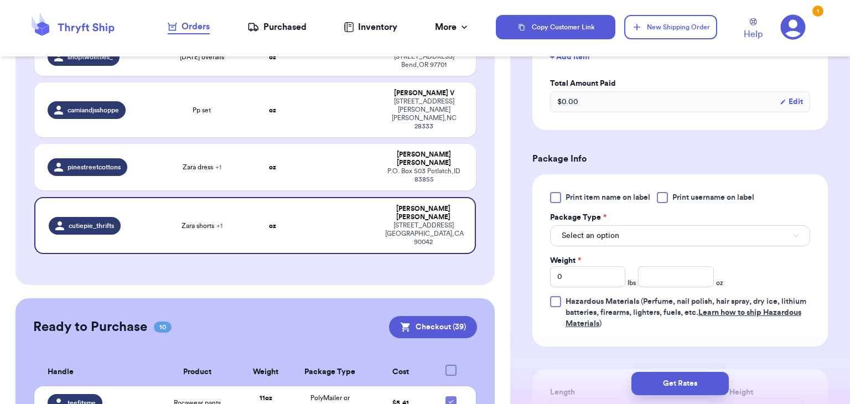
click at [660, 199] on div at bounding box center [662, 197] width 11 height 11
click at [0, 0] on input "Print username on label" at bounding box center [0, 0] width 0 height 0
click at [663, 242] on button "Select an option" at bounding box center [680, 235] width 260 height 21
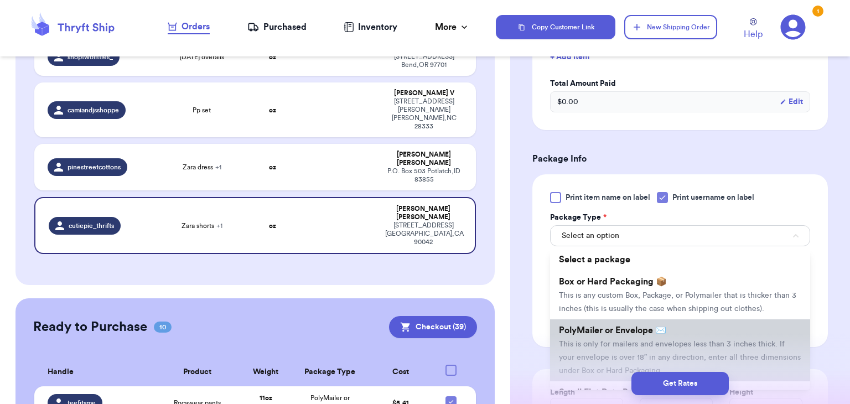
click at [652, 336] on li "PolyMailer or Envelope ✉️ This is only for mailers and envelopes less than 3 in…" at bounding box center [680, 350] width 260 height 62
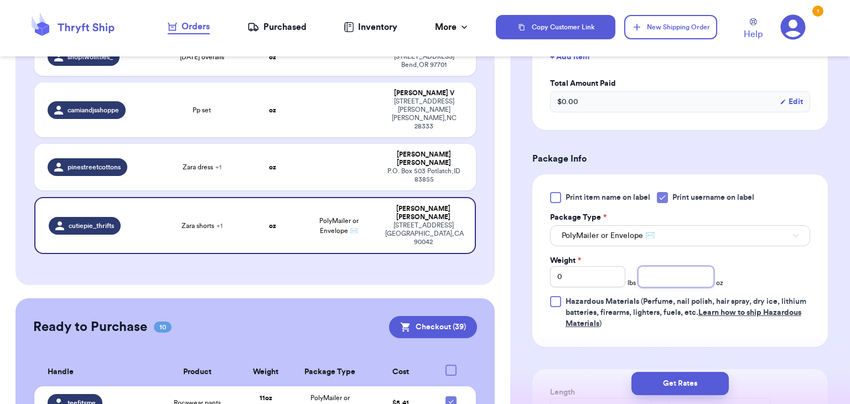
click at [672, 283] on input "number" at bounding box center [676, 276] width 76 height 21
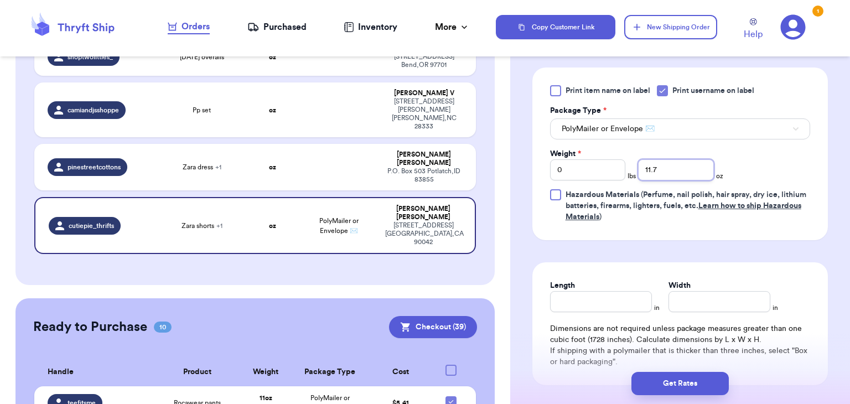
scroll to position [492, 0]
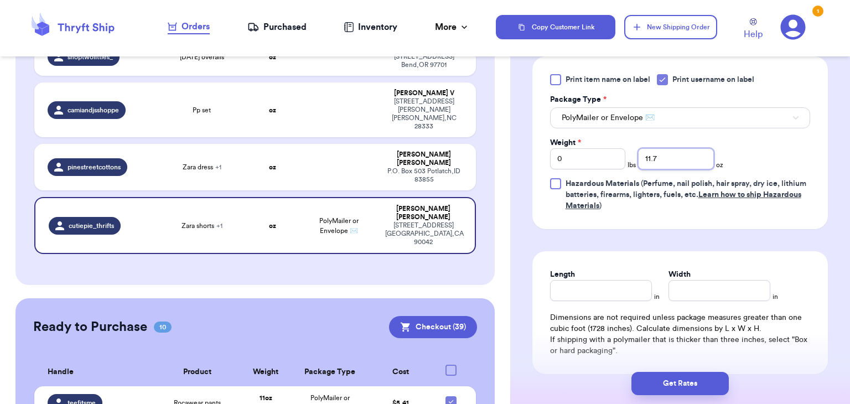
type input "11.7"
click at [639, 290] on input "Length" at bounding box center [601, 290] width 102 height 21
type input "11"
click at [752, 292] on input "Width *" at bounding box center [720, 290] width 102 height 21
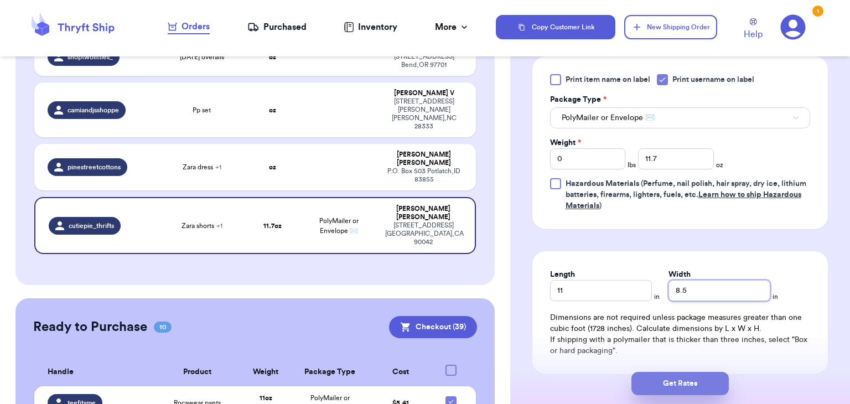
type input "8.5"
click at [684, 378] on button "Get Rates" at bounding box center [680, 383] width 97 height 23
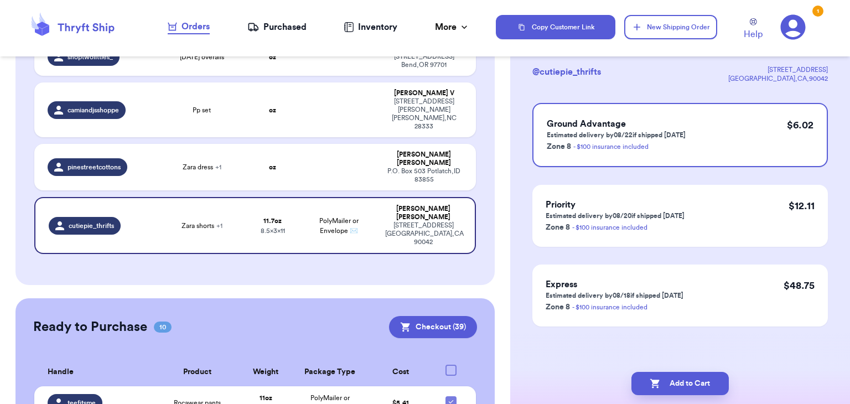
scroll to position [0, 0]
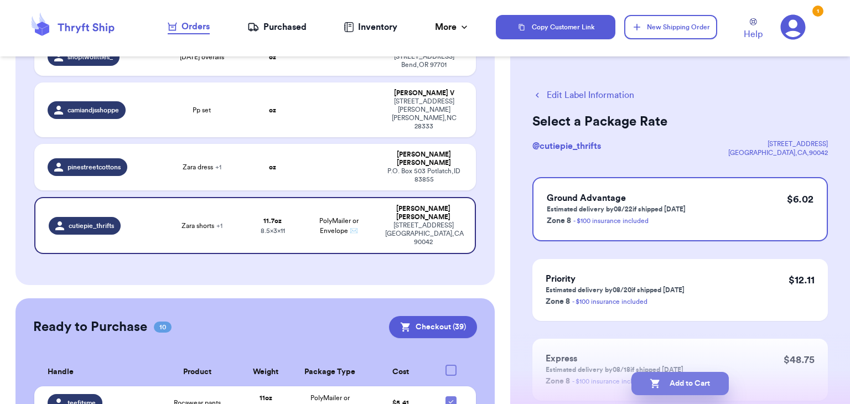
click at [682, 391] on button "Add to Cart" at bounding box center [680, 383] width 97 height 23
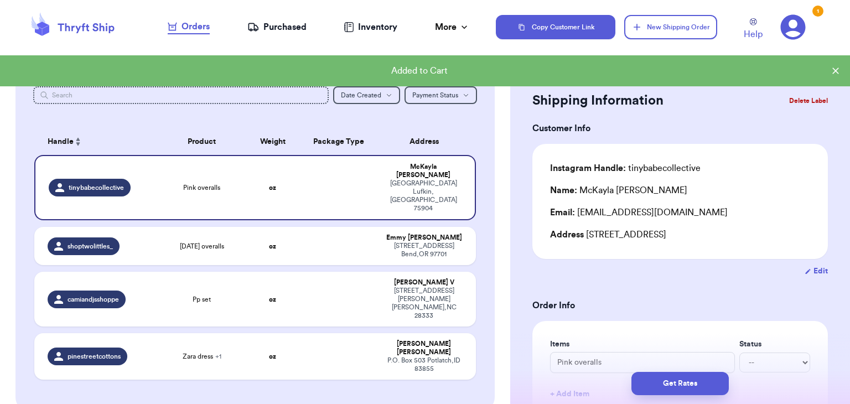
scroll to position [31, 0]
